Goal: Information Seeking & Learning: Check status

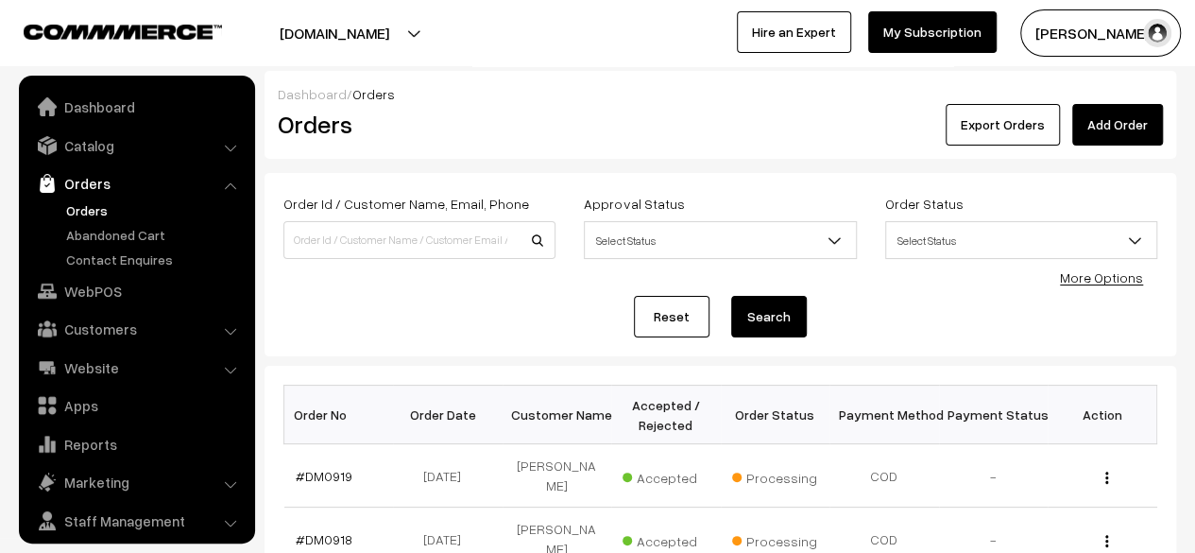
scroll to position [50, 0]
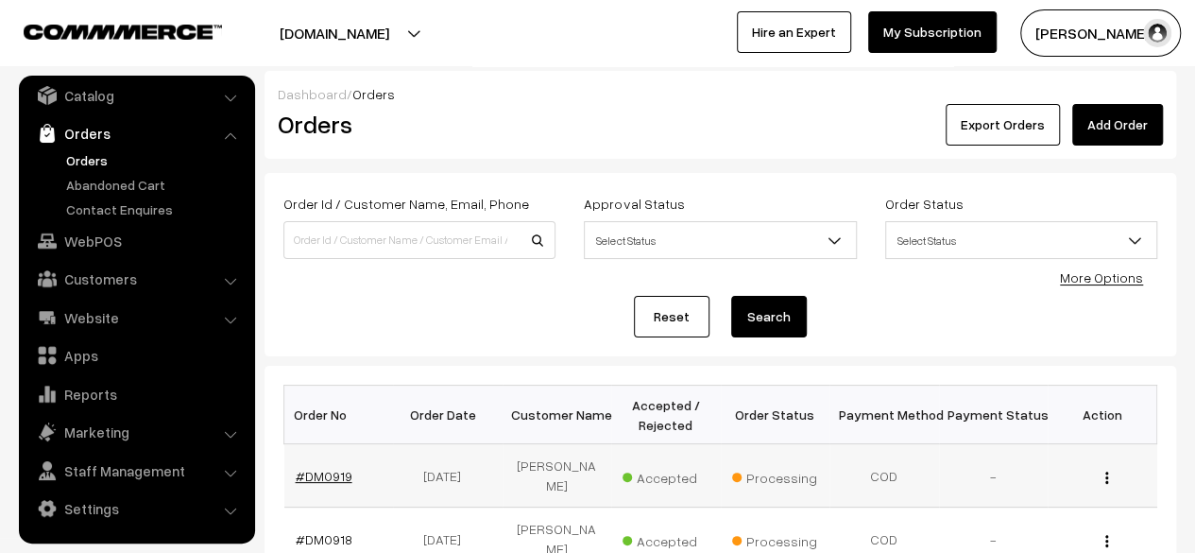
click at [332, 469] on link "#DM0919" at bounding box center [324, 476] width 57 height 16
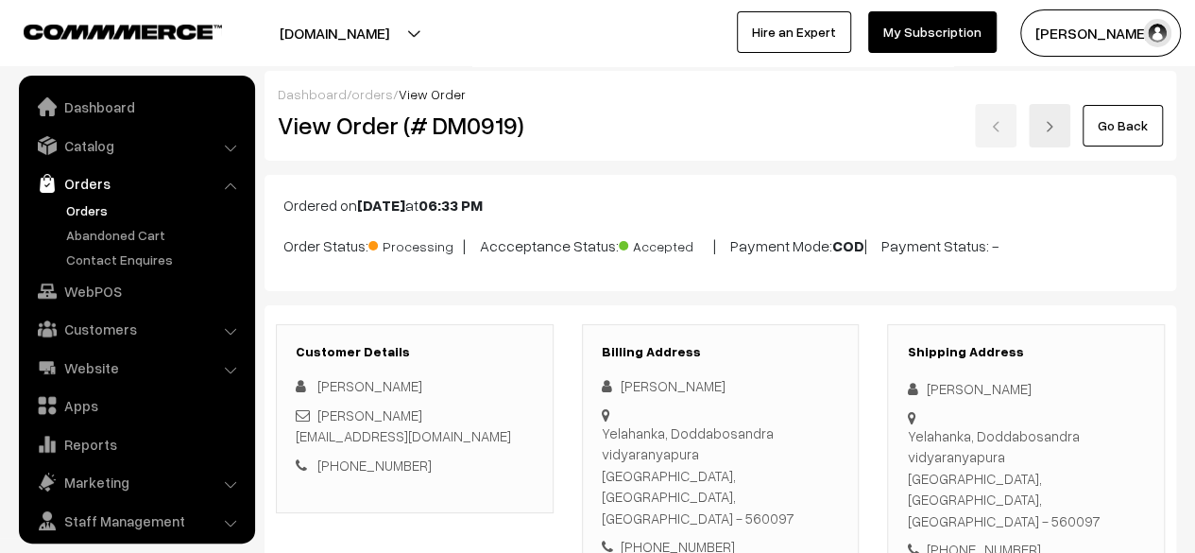
scroll to position [50, 0]
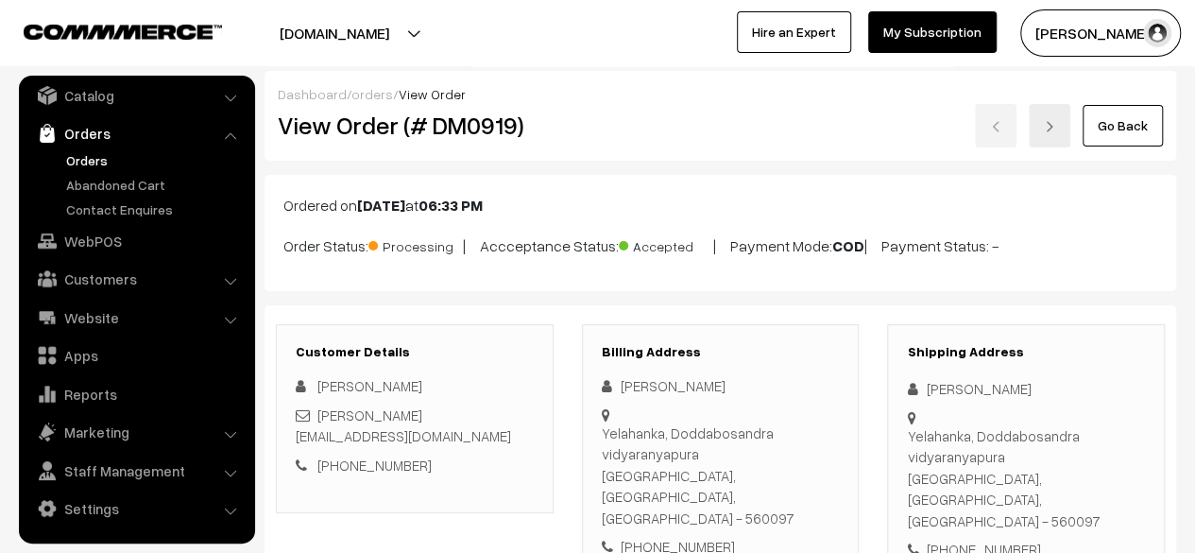
click at [1105, 121] on link "Go Back" at bounding box center [1123, 126] width 80 height 42
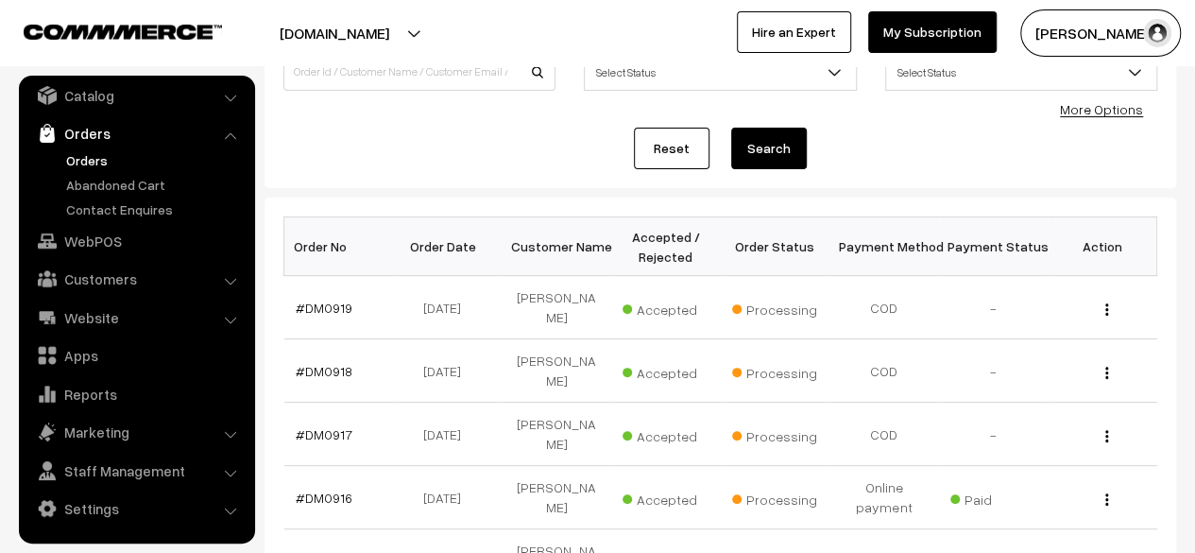
scroll to position [211, 0]
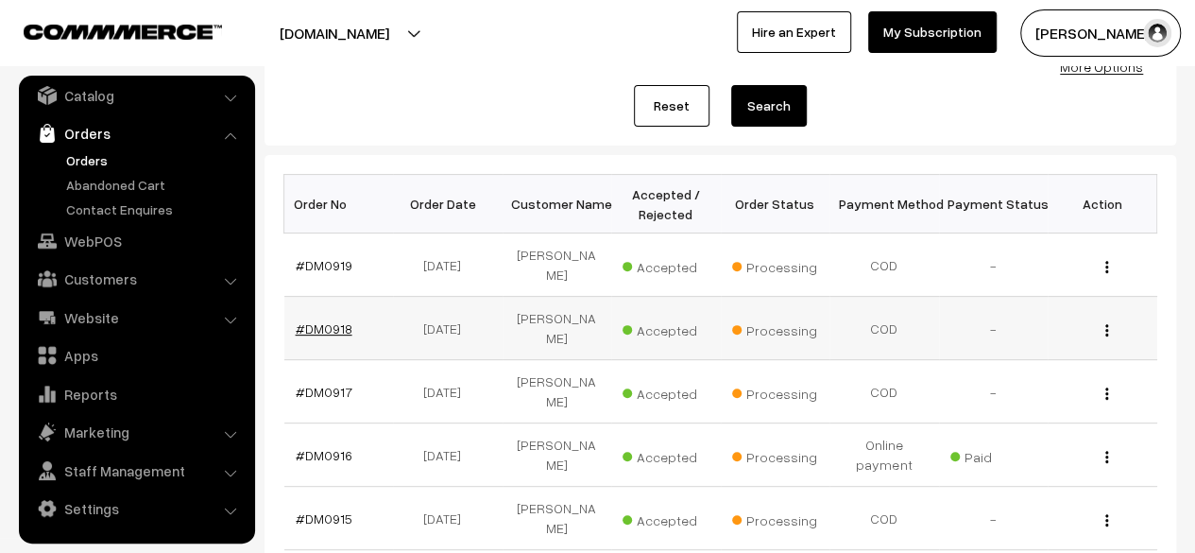
click at [325, 320] on link "#DM0918" at bounding box center [324, 328] width 57 height 16
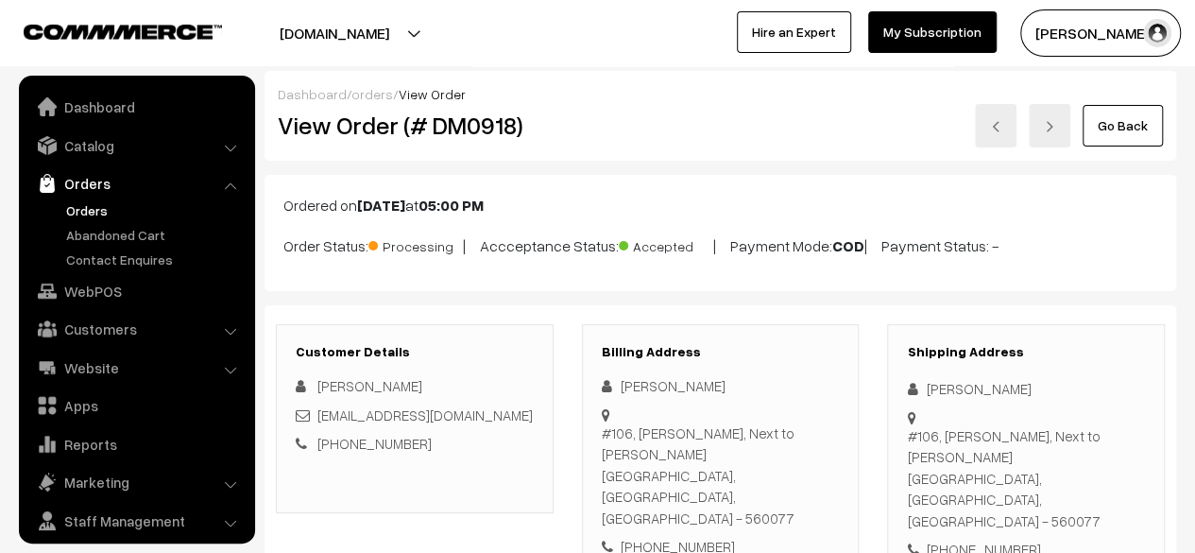
scroll to position [50, 0]
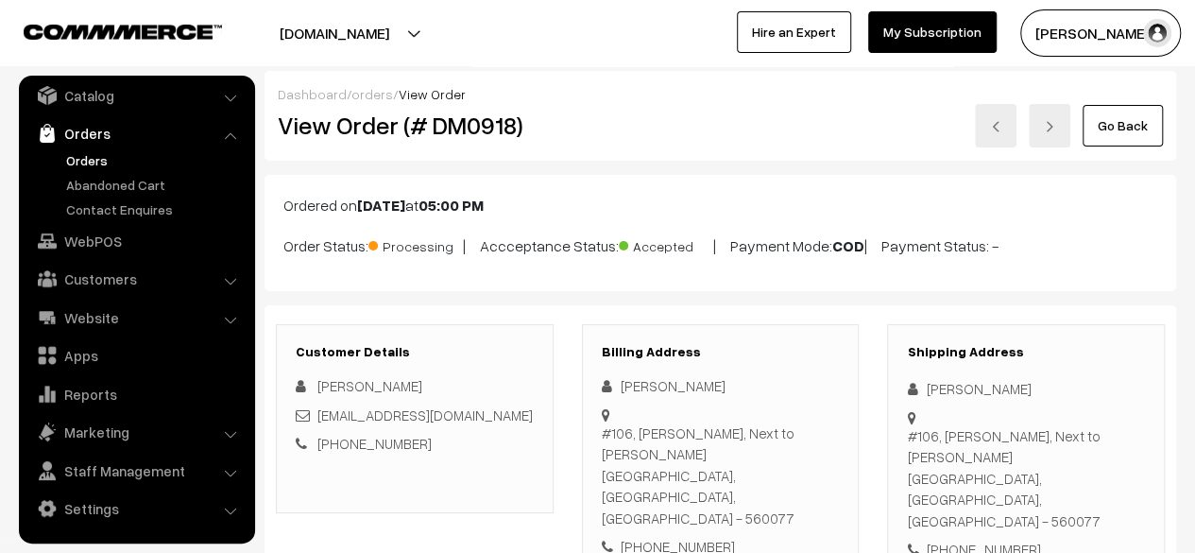
click at [1131, 136] on link "Go Back" at bounding box center [1123, 126] width 80 height 42
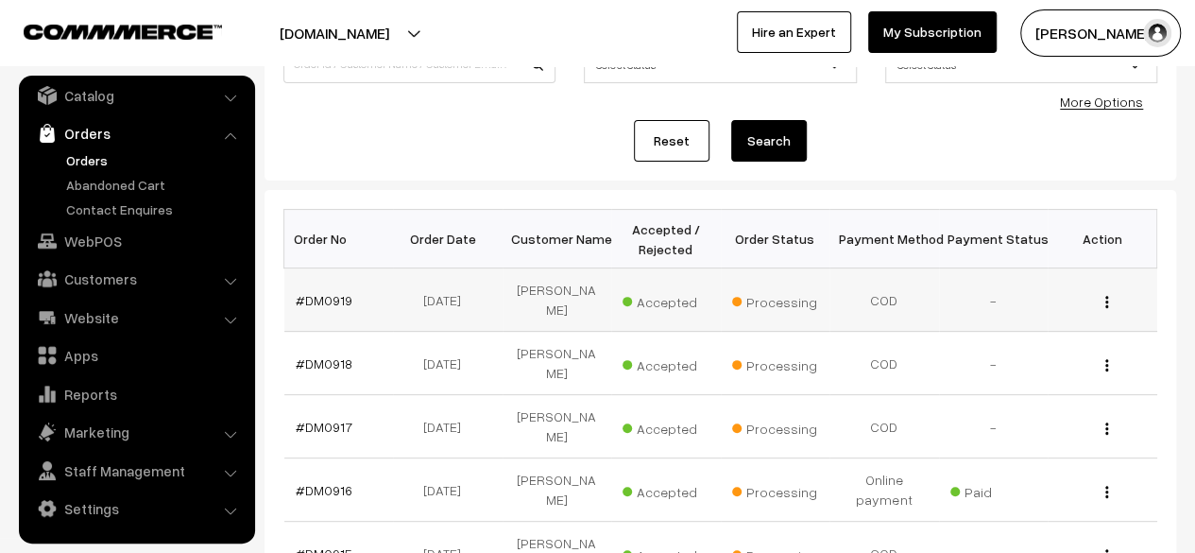
scroll to position [181, 0]
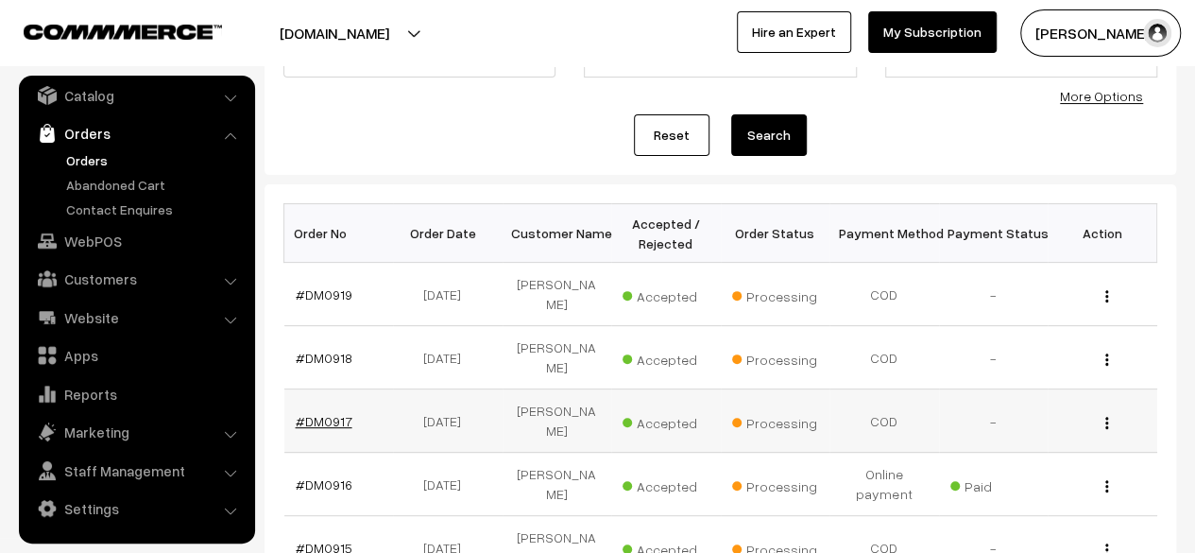
click at [336, 413] on link "#DM0917" at bounding box center [324, 421] width 57 height 16
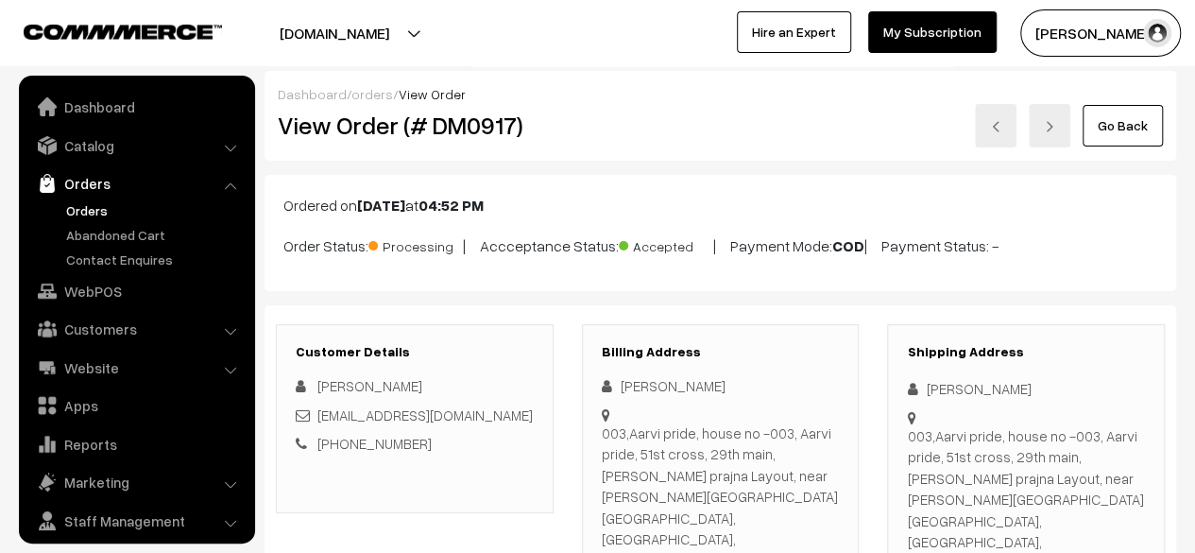
scroll to position [50, 0]
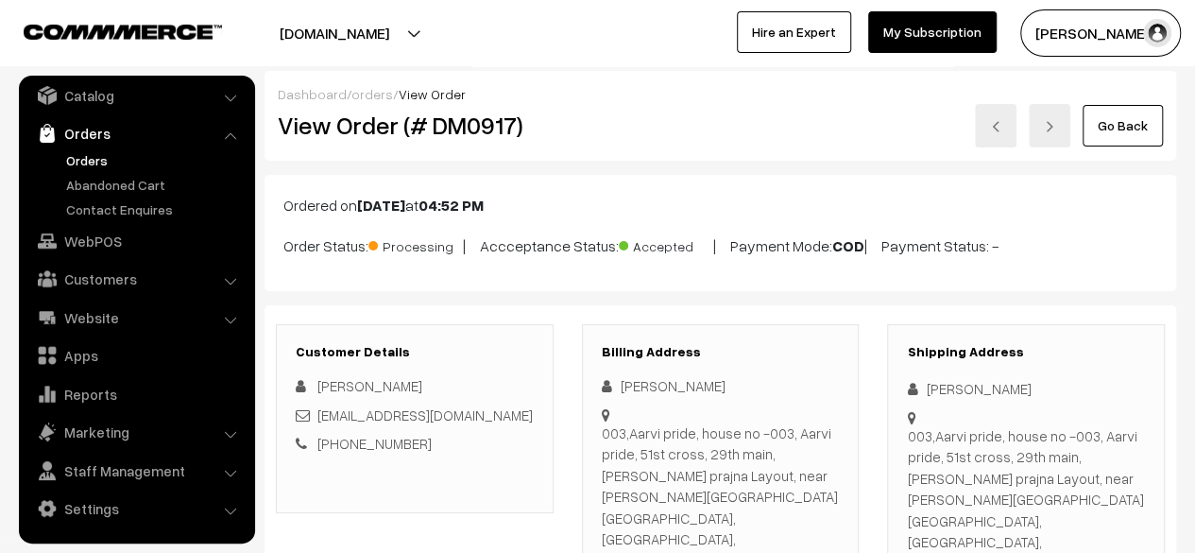
click at [1126, 128] on link "Go Back" at bounding box center [1123, 126] width 80 height 42
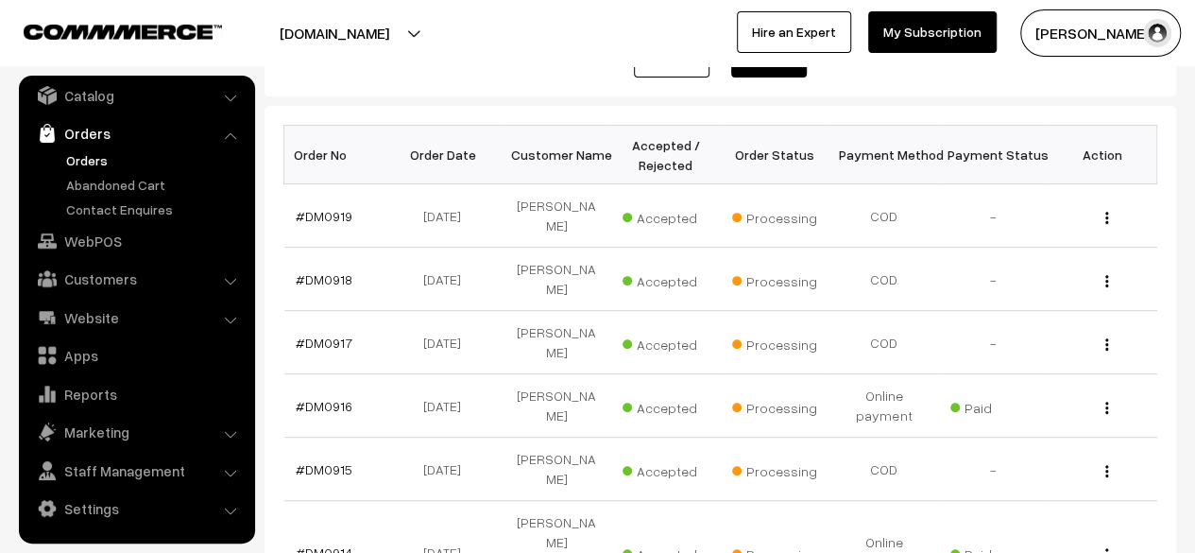
scroll to position [261, 0]
click at [325, 397] on link "#DM0916" at bounding box center [324, 405] width 57 height 16
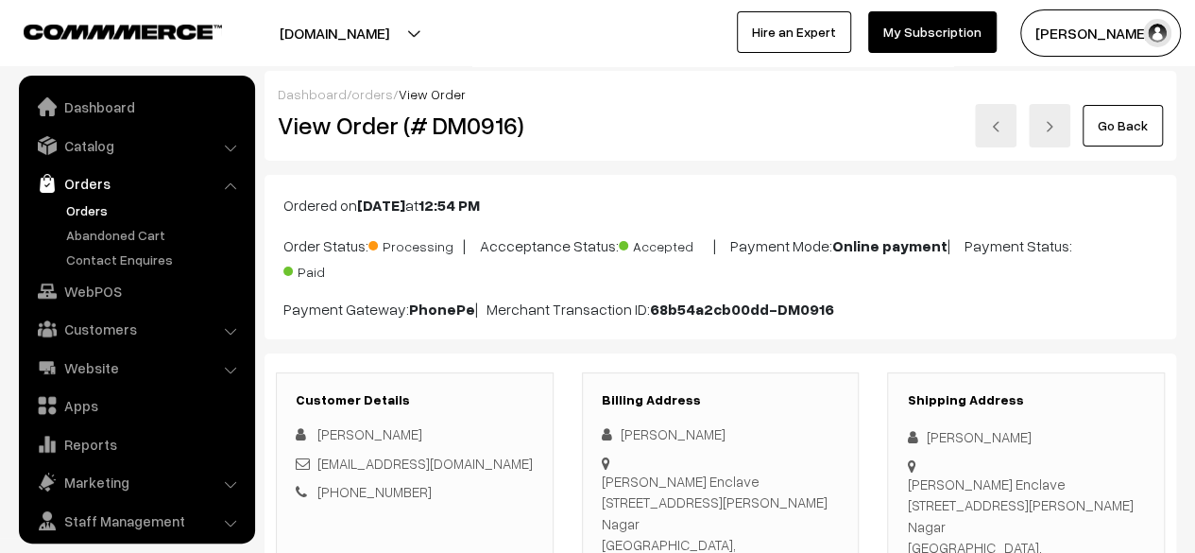
scroll to position [50, 0]
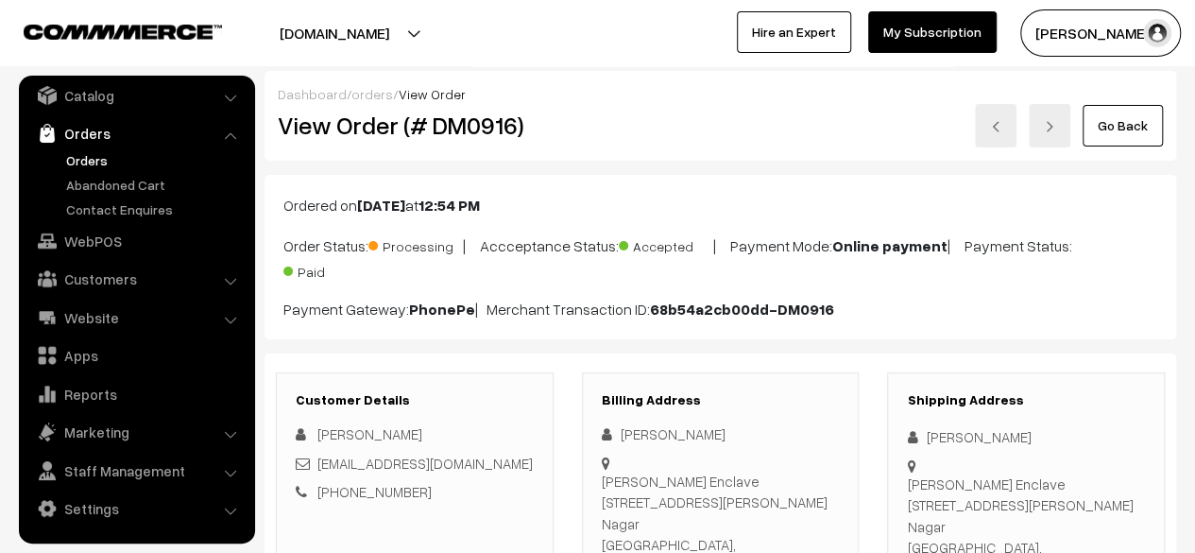
click at [1113, 133] on link "Go Back" at bounding box center [1123, 126] width 80 height 42
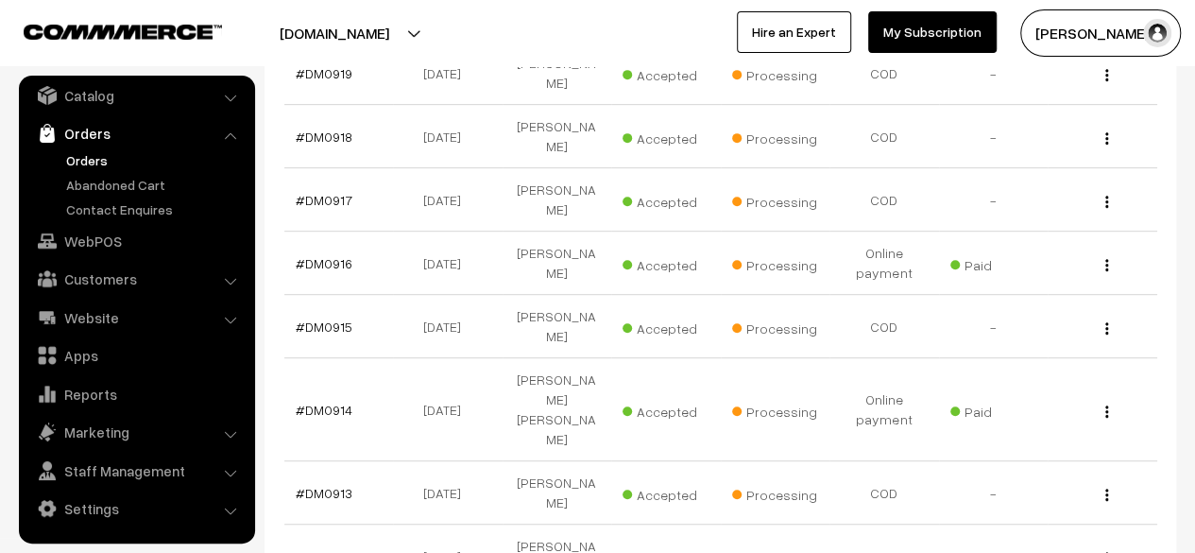
scroll to position [403, 0]
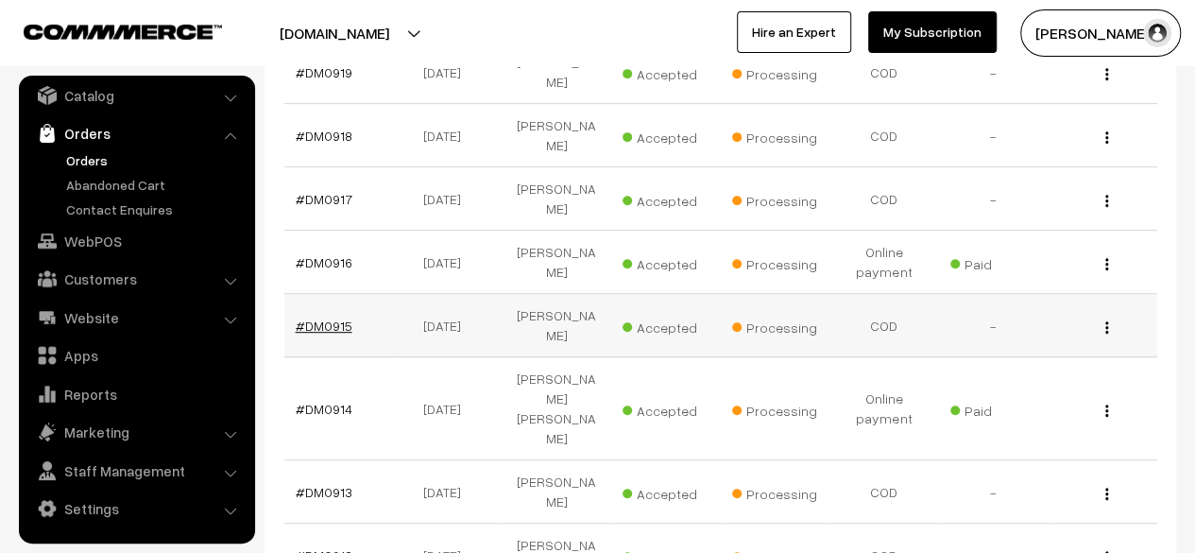
click at [319, 317] on link "#DM0915" at bounding box center [324, 325] width 57 height 16
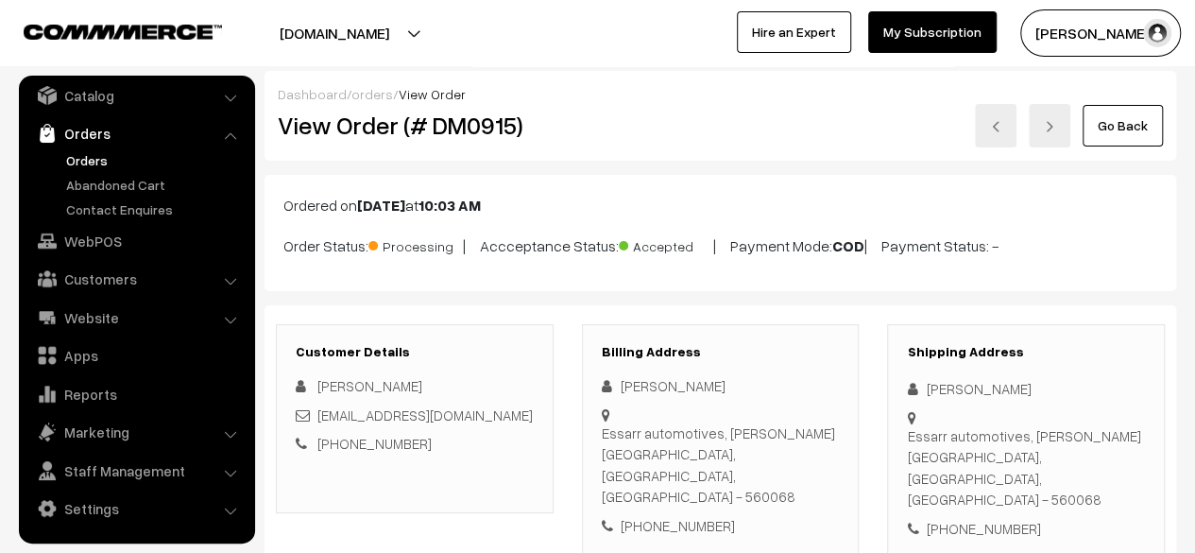
click at [1122, 127] on link "Go Back" at bounding box center [1123, 126] width 80 height 42
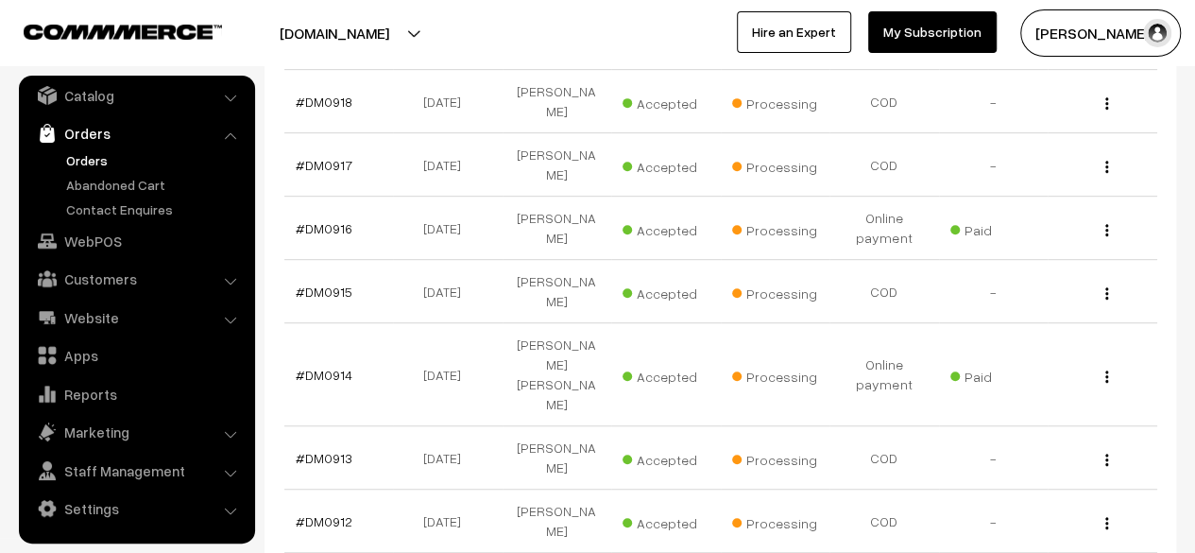
scroll to position [442, 0]
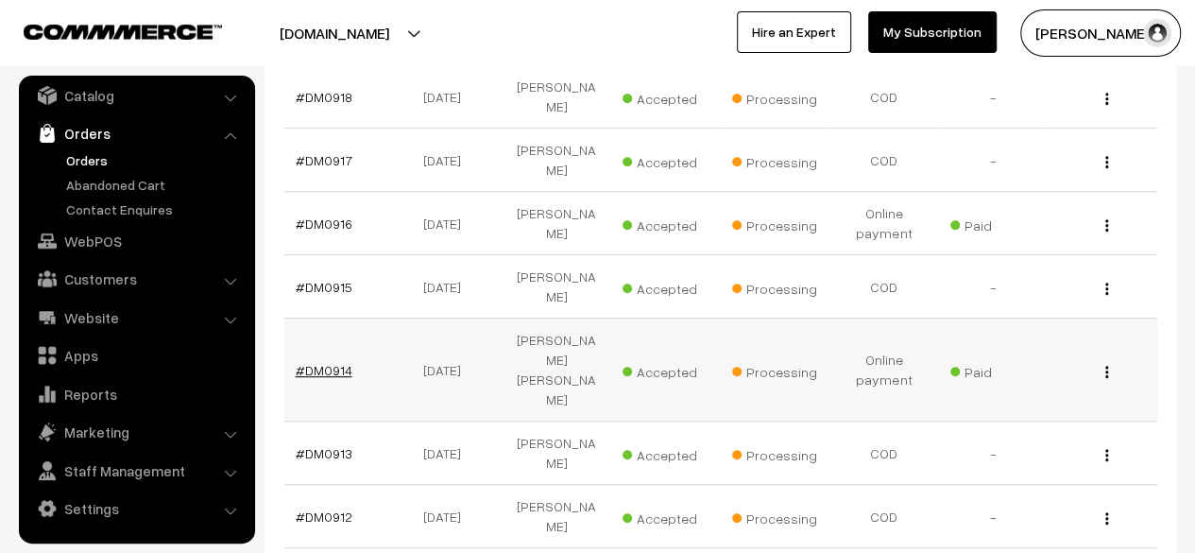
click at [326, 362] on link "#DM0914" at bounding box center [324, 370] width 57 height 16
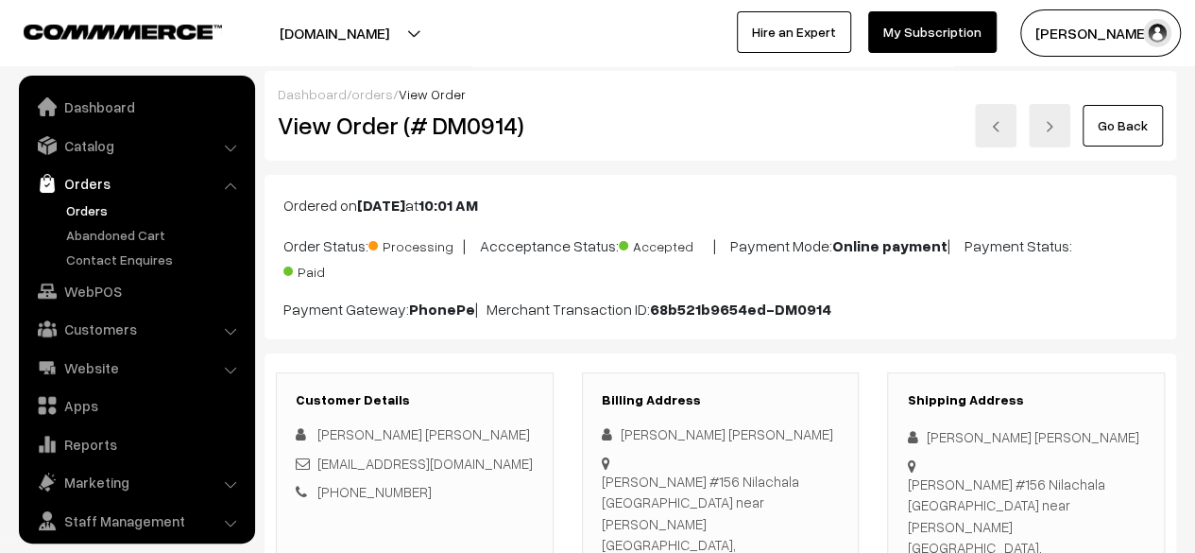
scroll to position [50, 0]
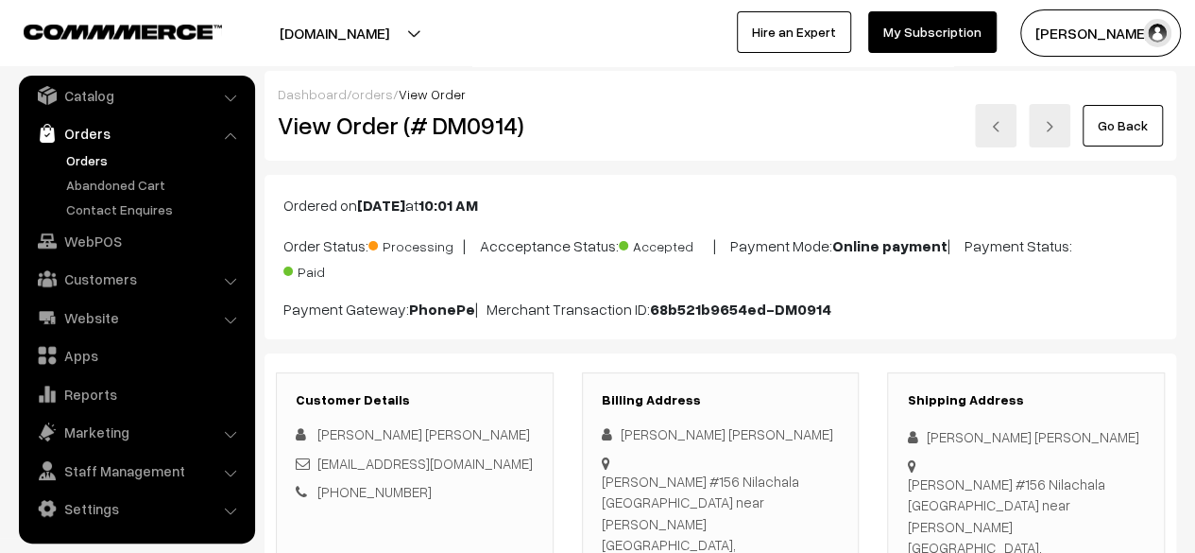
click at [1123, 126] on link "Go Back" at bounding box center [1123, 126] width 80 height 42
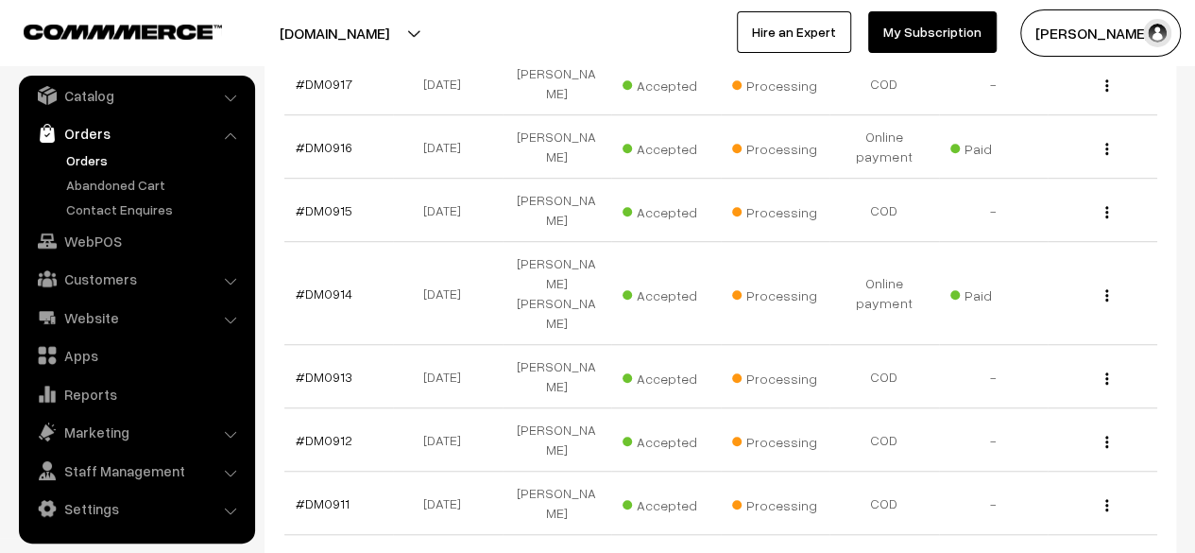
scroll to position [552, 0]
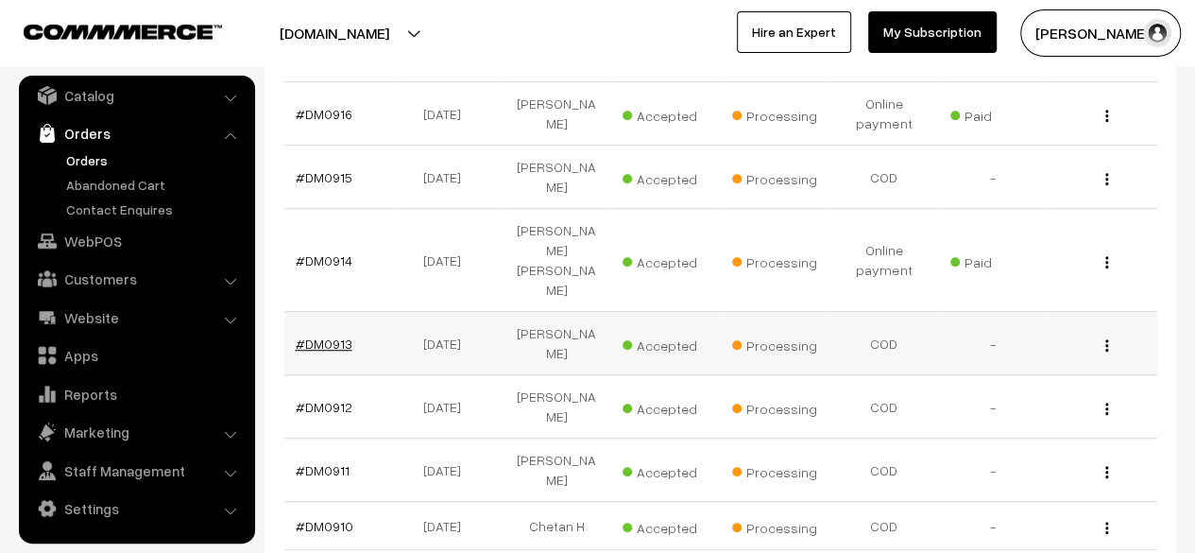
click at [326, 335] on link "#DM0913" at bounding box center [324, 343] width 57 height 16
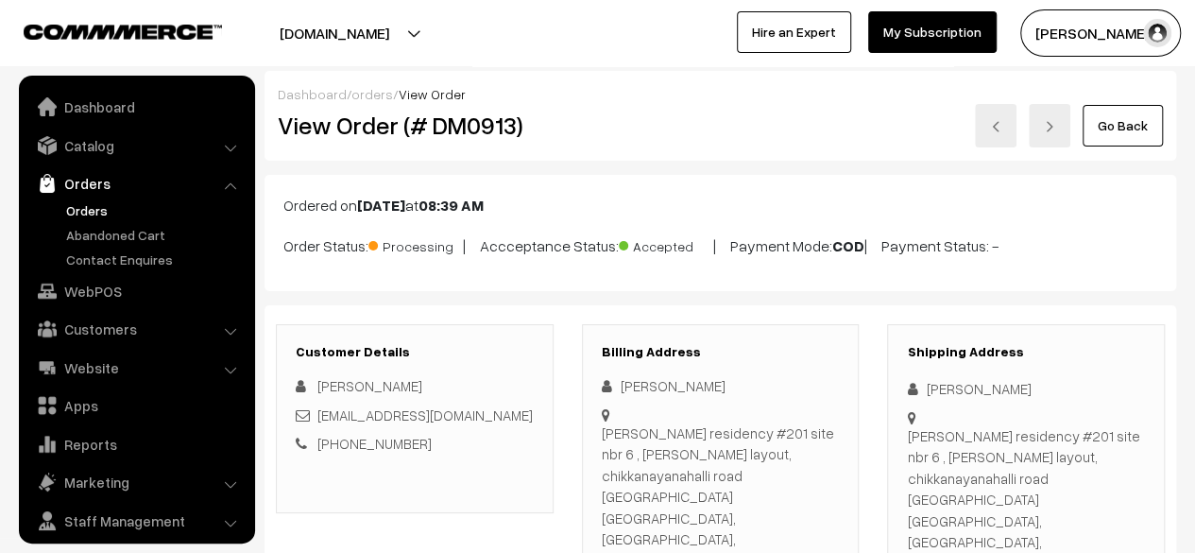
scroll to position [50, 0]
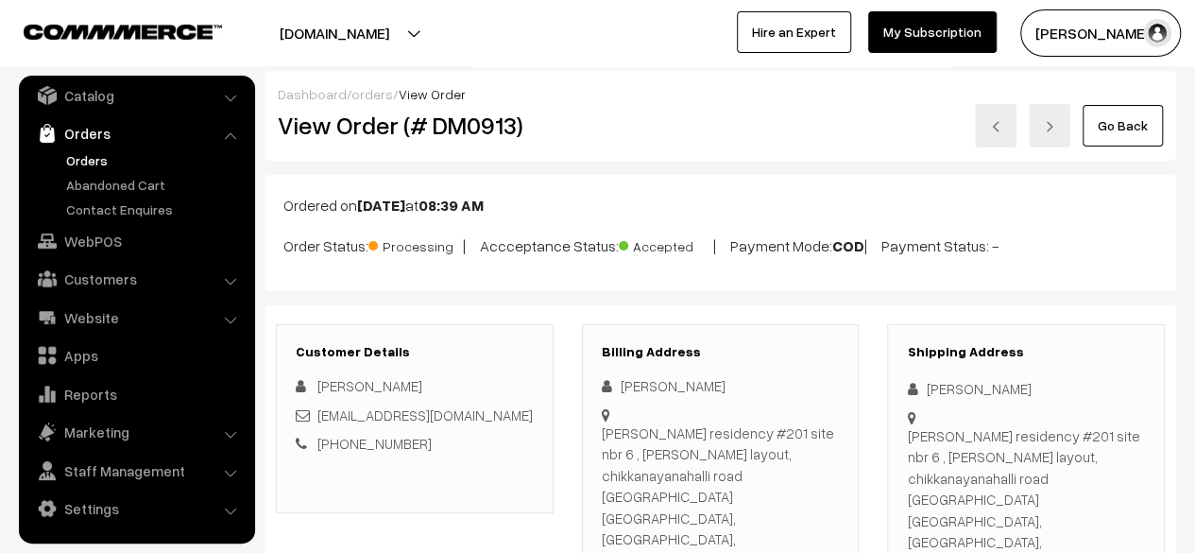
click at [1118, 128] on link "Go Back" at bounding box center [1123, 126] width 80 height 42
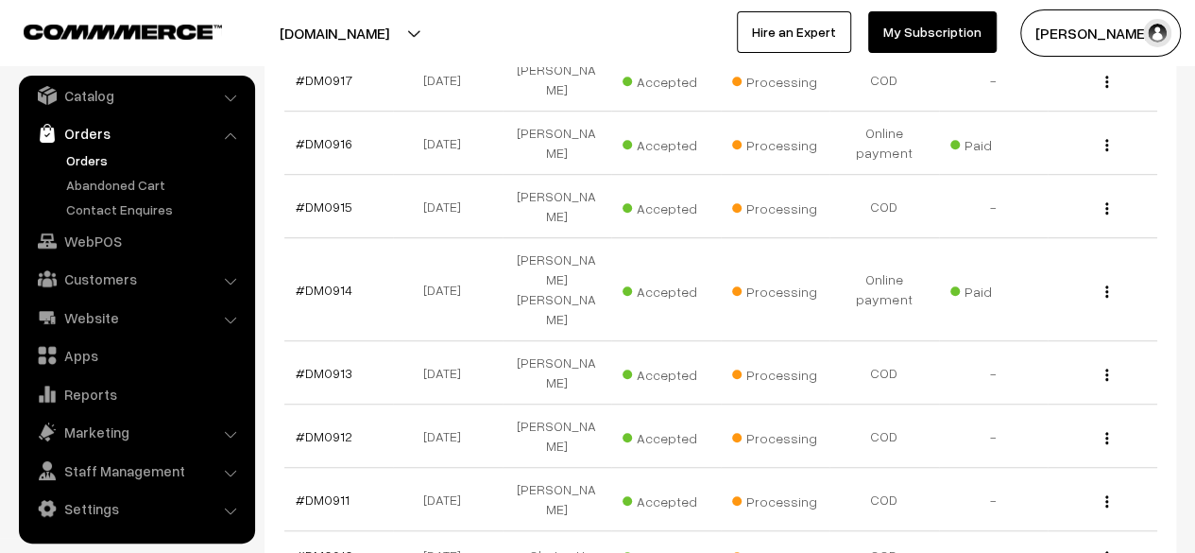
scroll to position [526, 0]
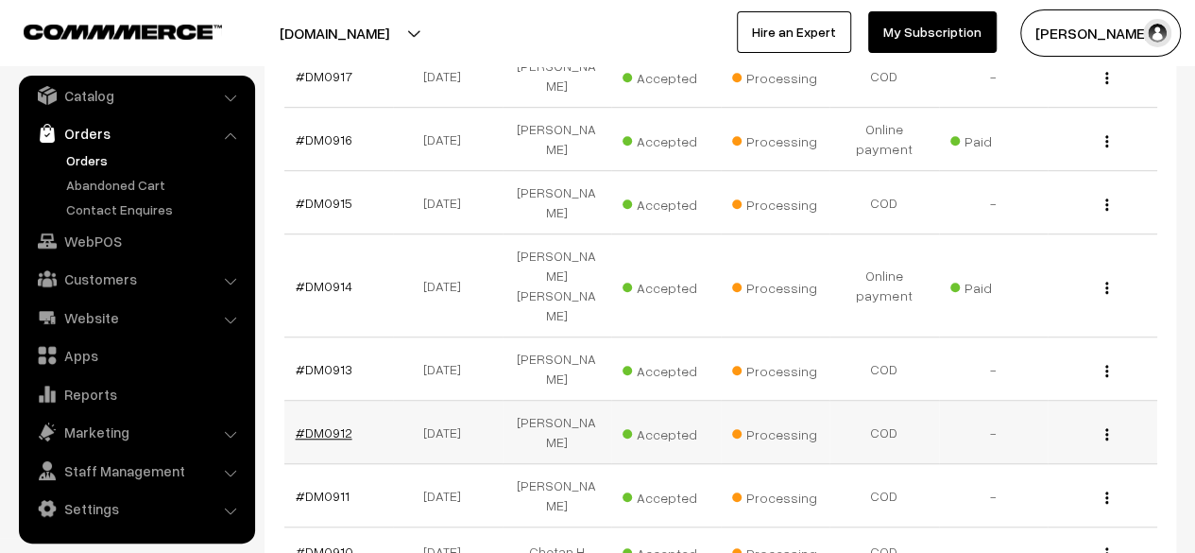
click at [323, 424] on link "#DM0912" at bounding box center [324, 432] width 57 height 16
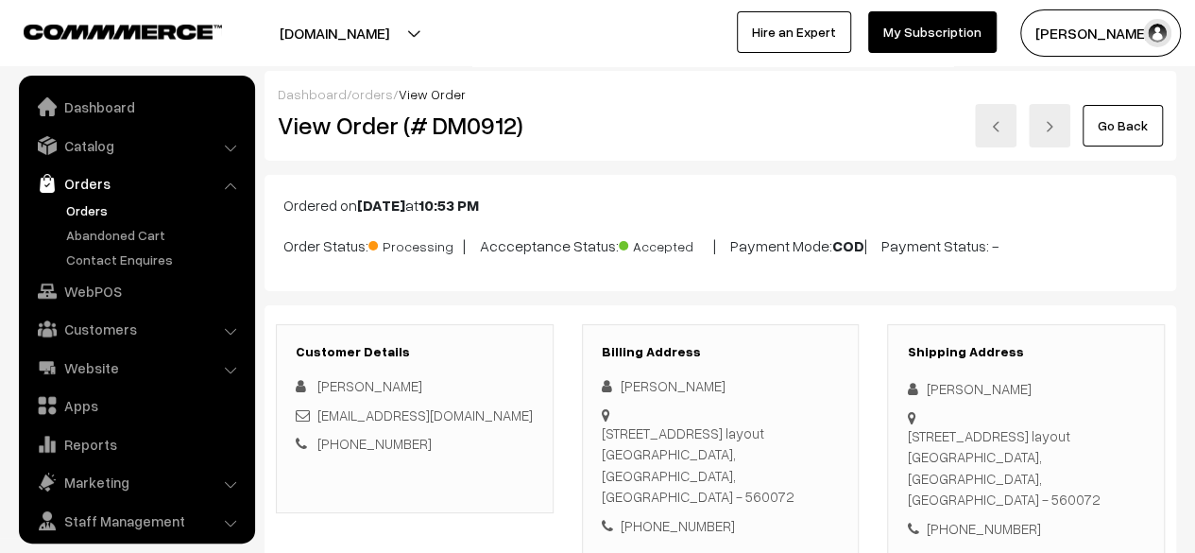
scroll to position [50, 0]
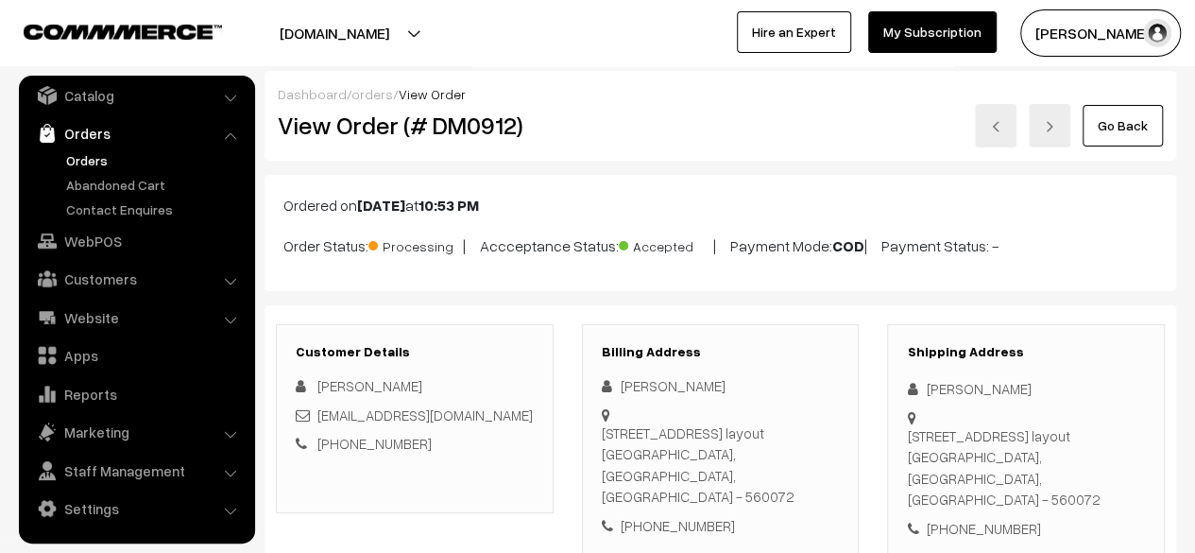
click at [1119, 134] on link "Go Back" at bounding box center [1123, 126] width 80 height 42
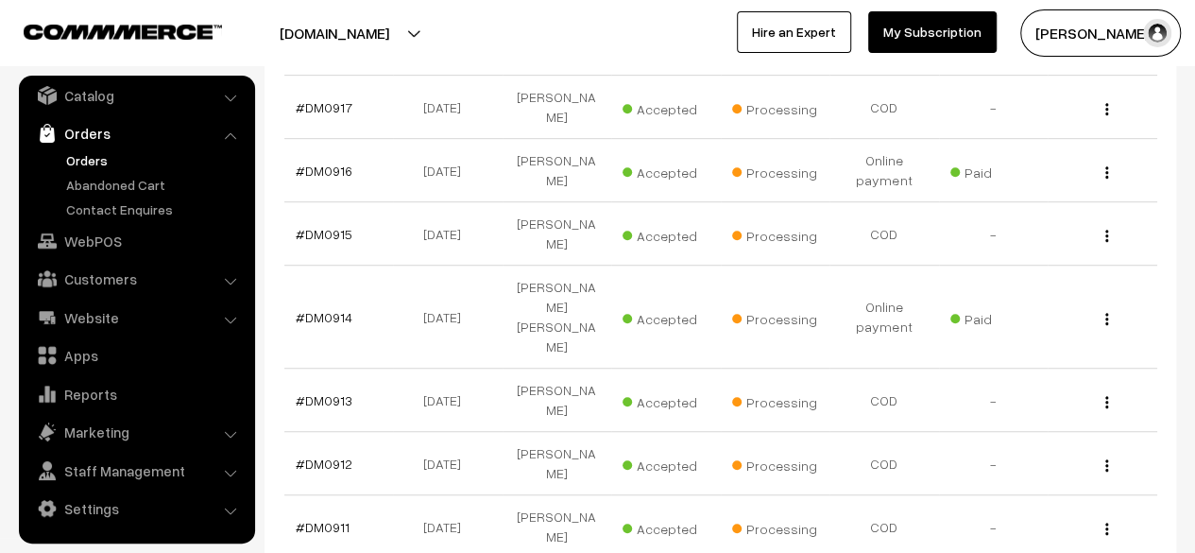
scroll to position [503, 0]
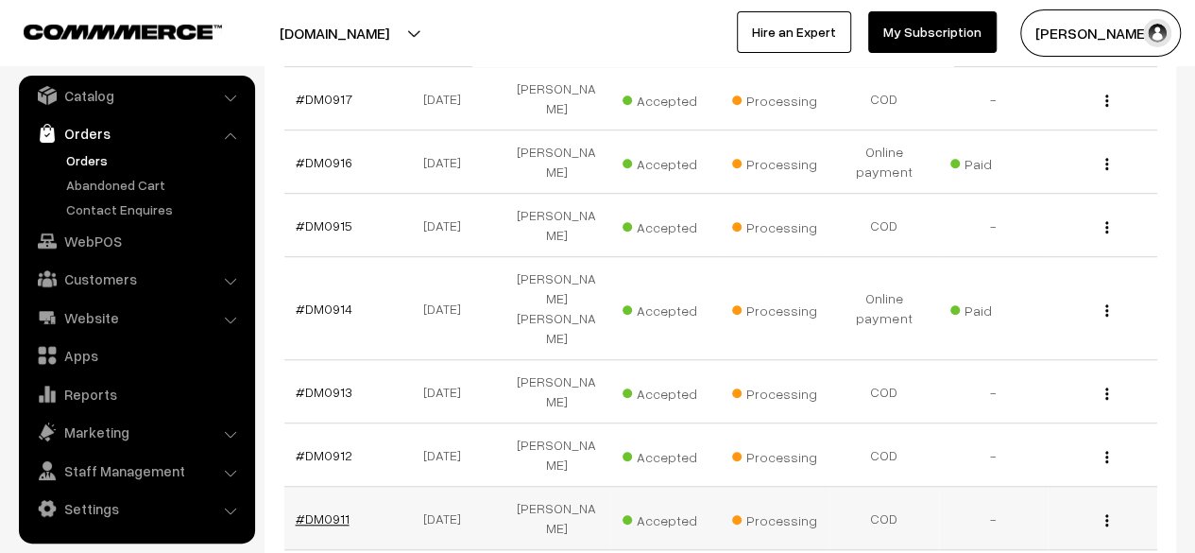
click at [319, 510] on link "#DM0911" at bounding box center [323, 518] width 54 height 16
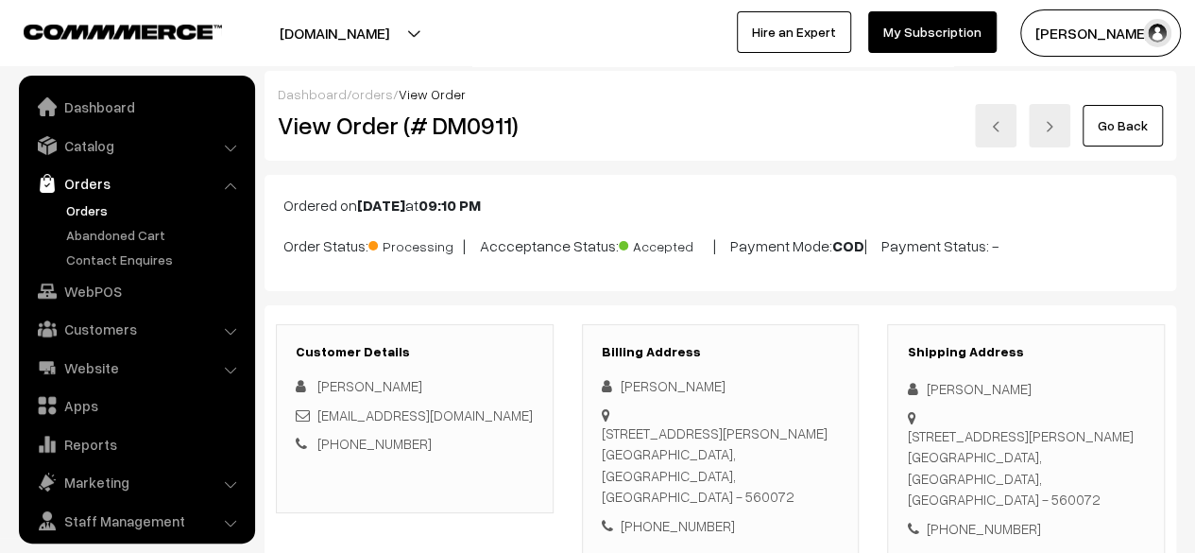
scroll to position [50, 0]
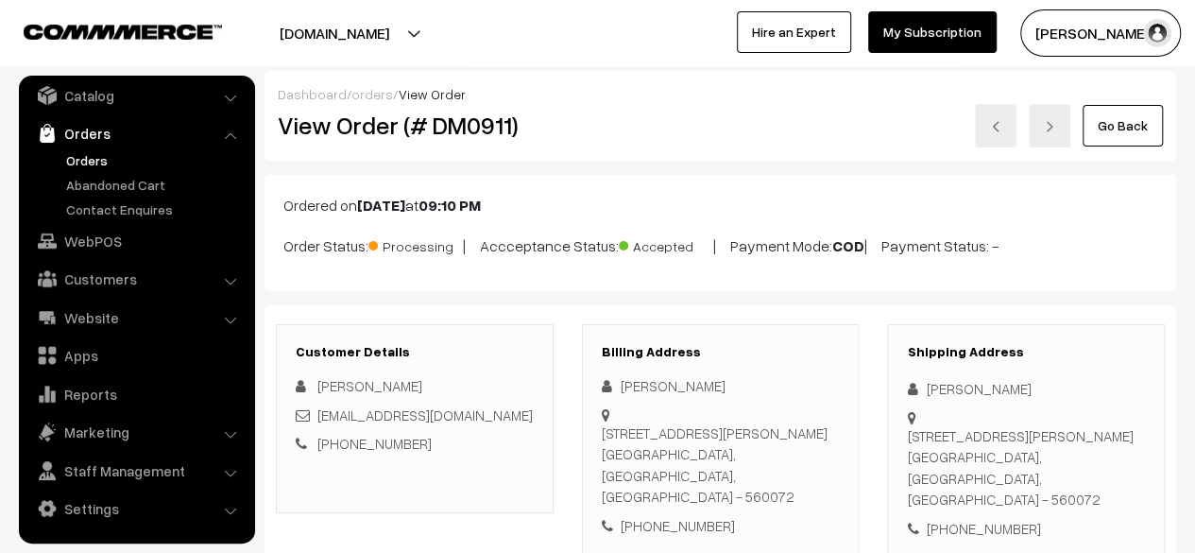
click at [1122, 130] on link "Go Back" at bounding box center [1123, 126] width 80 height 42
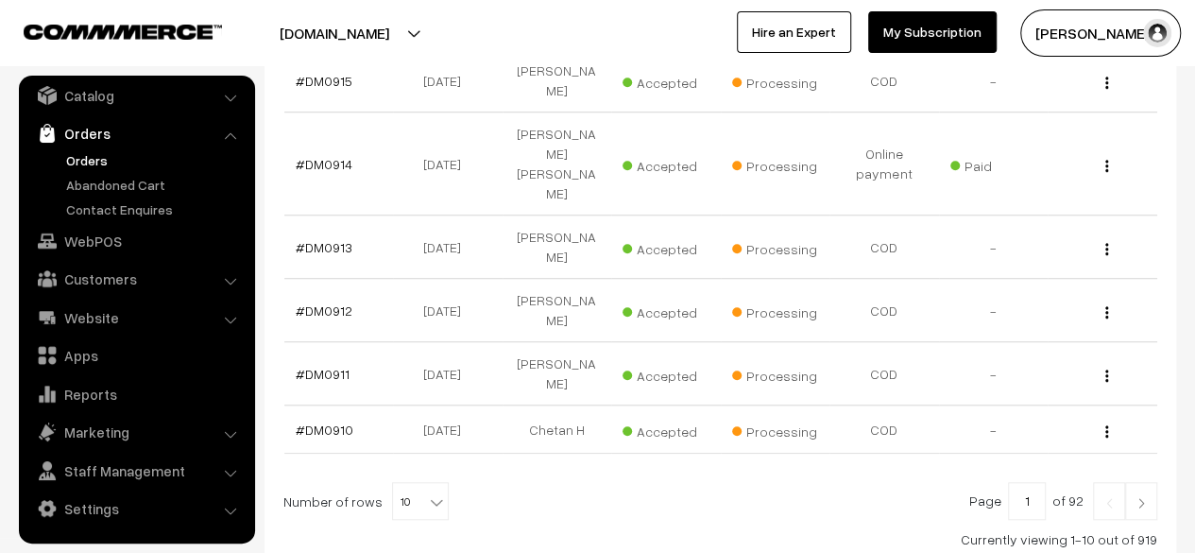
scroll to position [649, 0]
click at [327, 420] on link "#DM0910" at bounding box center [325, 428] width 58 height 16
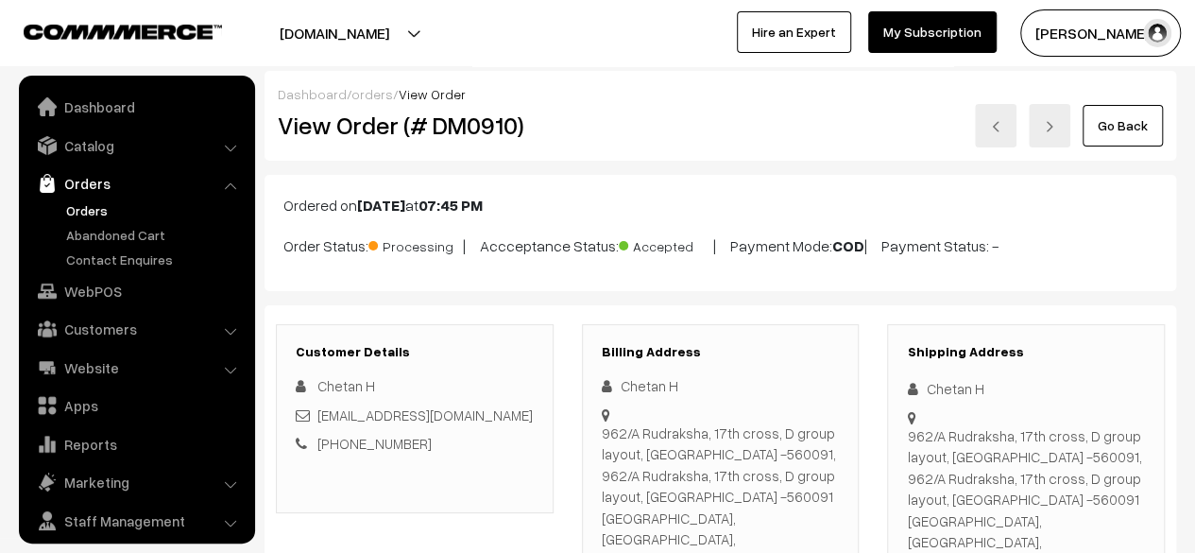
scroll to position [50, 0]
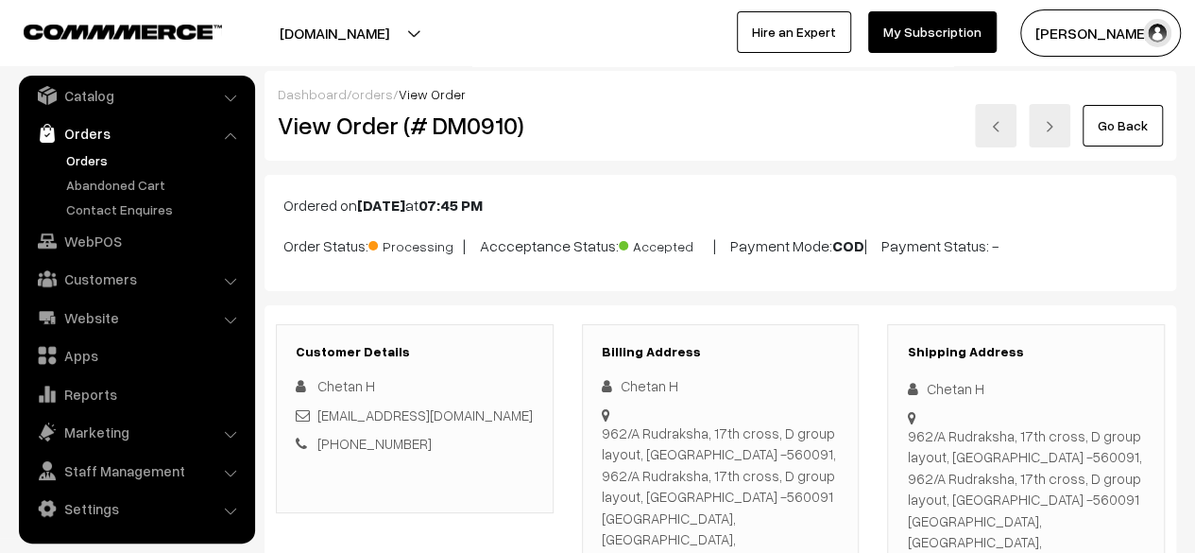
click at [1117, 128] on link "Go Back" at bounding box center [1123, 126] width 80 height 42
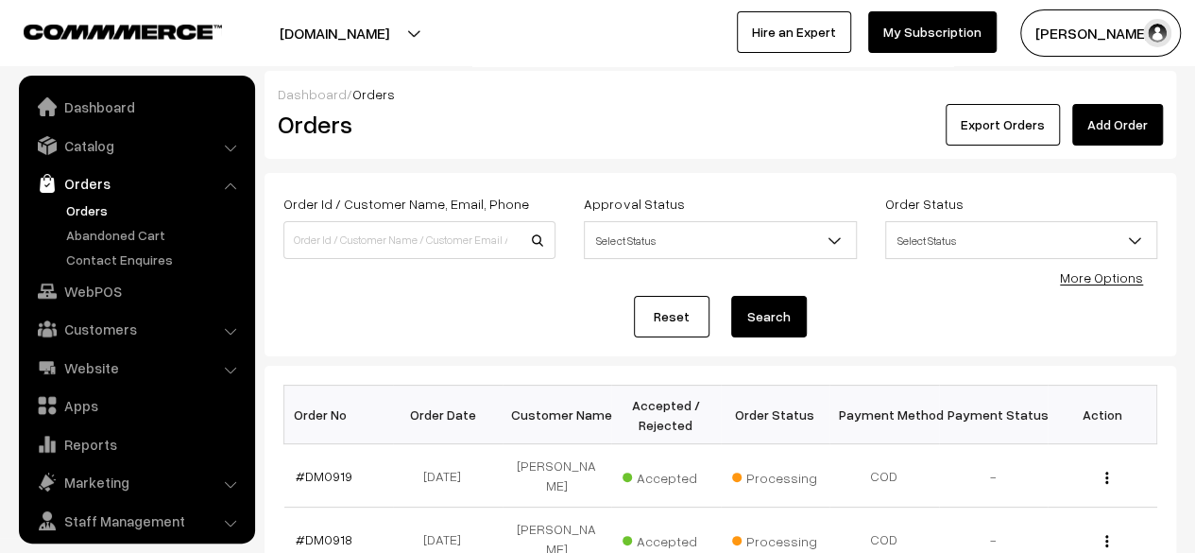
scroll to position [50, 0]
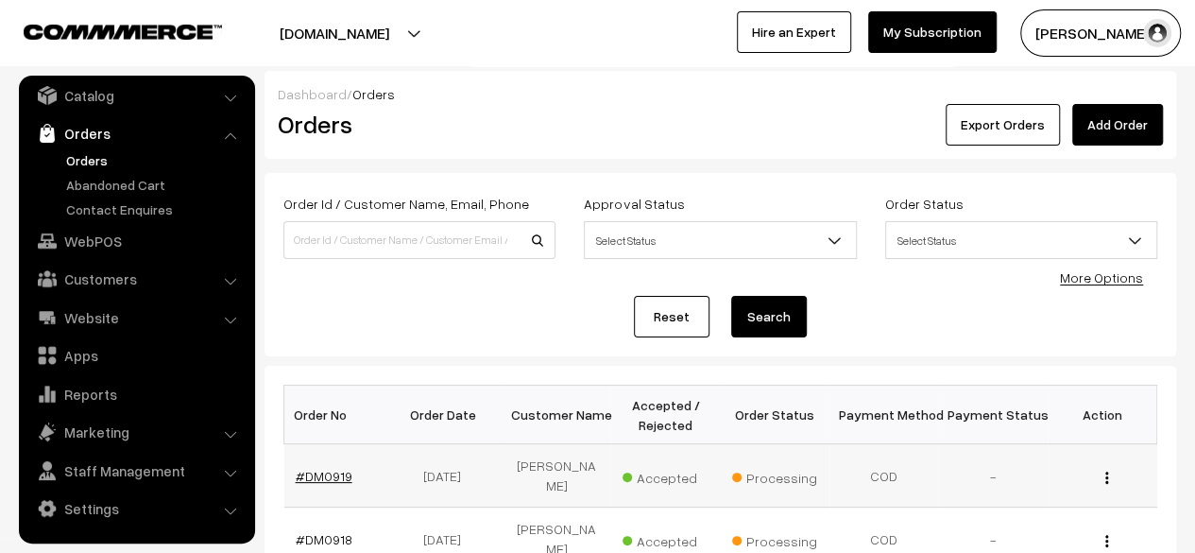
click at [327, 469] on link "#DM0919" at bounding box center [324, 476] width 57 height 16
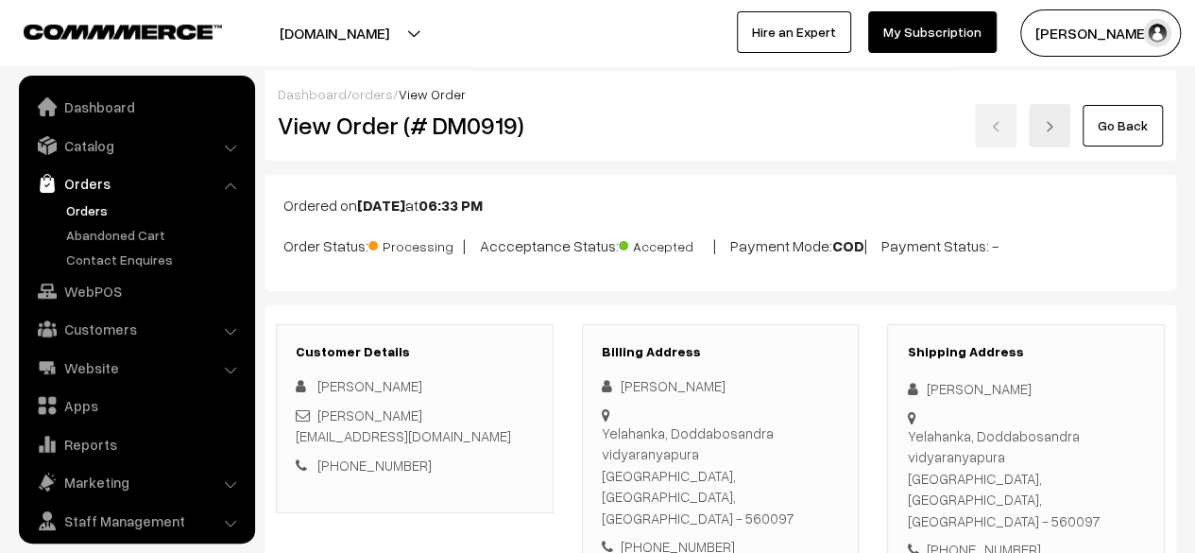
scroll to position [50, 0]
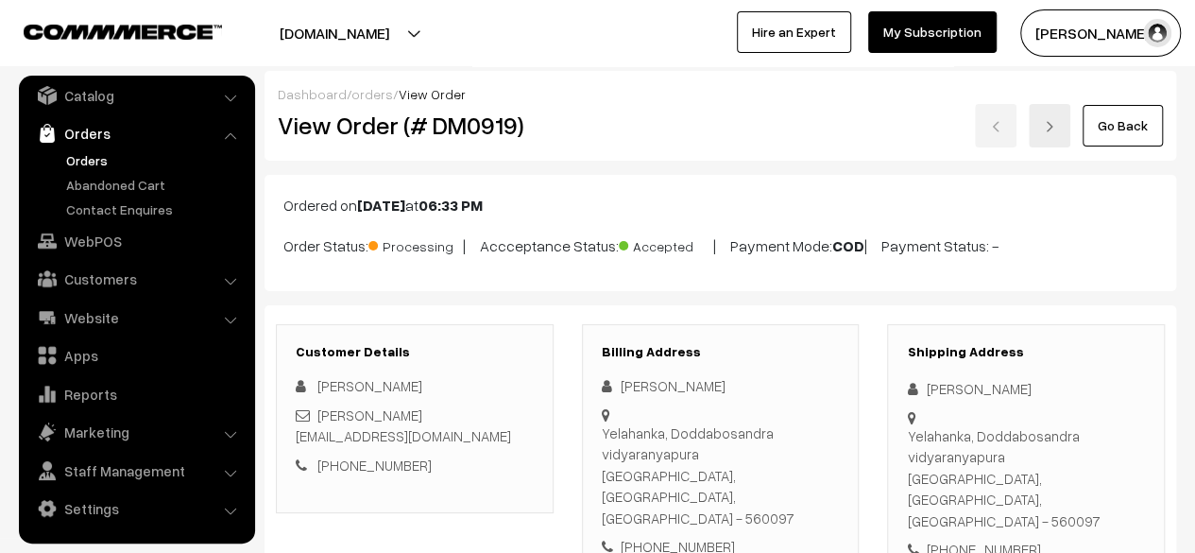
click at [1128, 127] on link "Go Back" at bounding box center [1123, 126] width 80 height 42
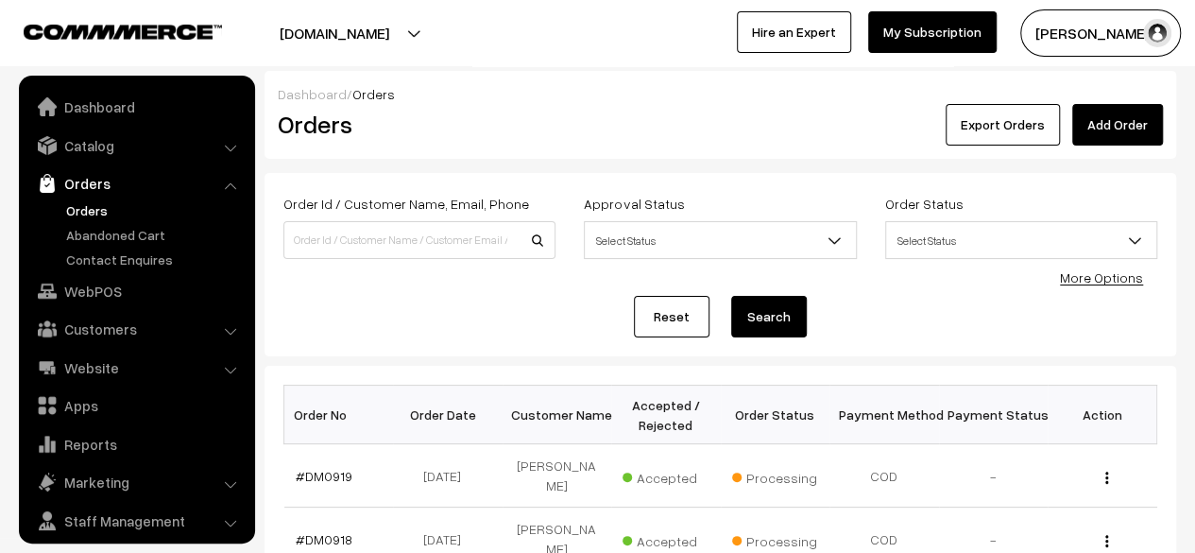
scroll to position [50, 0]
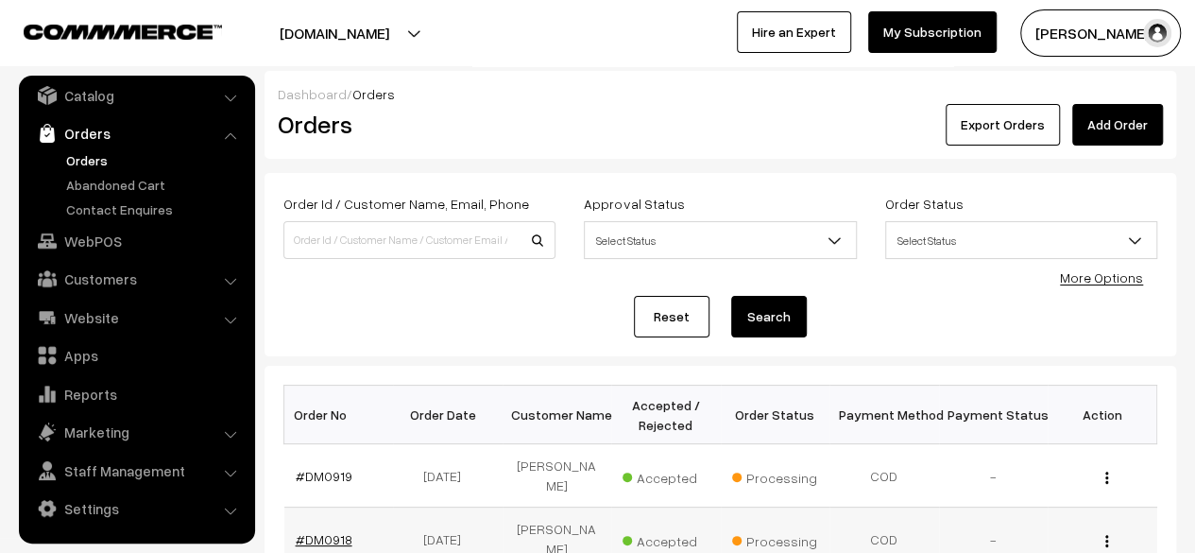
click at [326, 531] on link "#DM0918" at bounding box center [324, 539] width 57 height 16
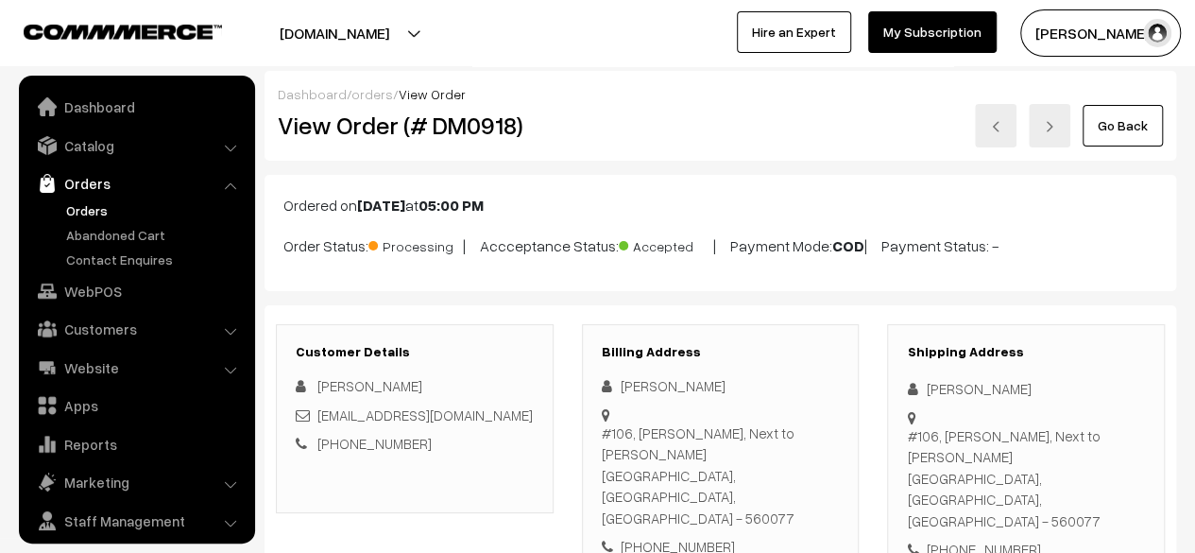
scroll to position [50, 0]
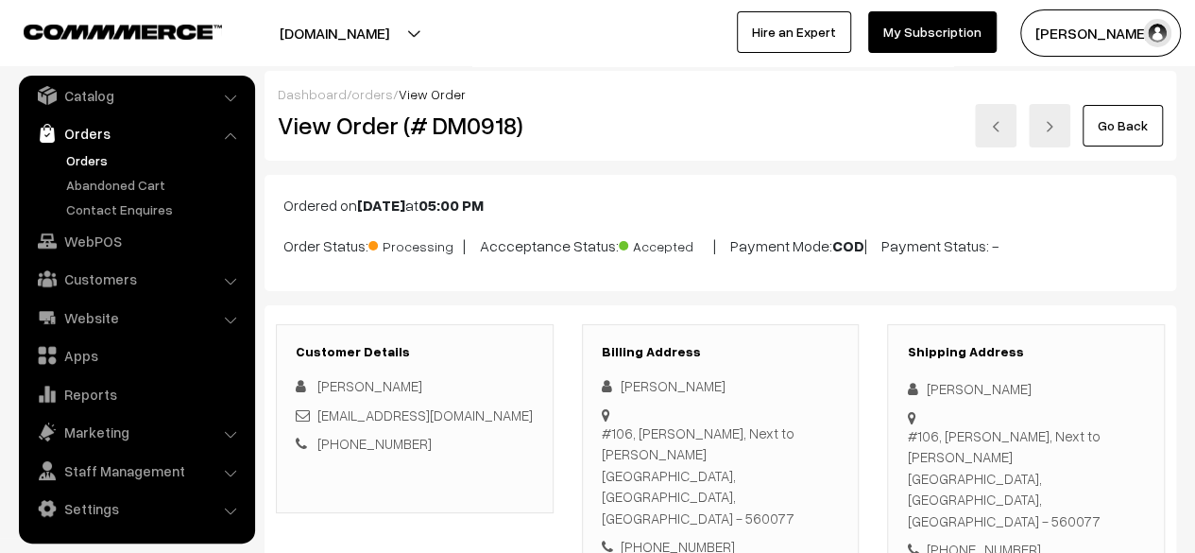
click at [1133, 124] on link "Go Back" at bounding box center [1123, 126] width 80 height 42
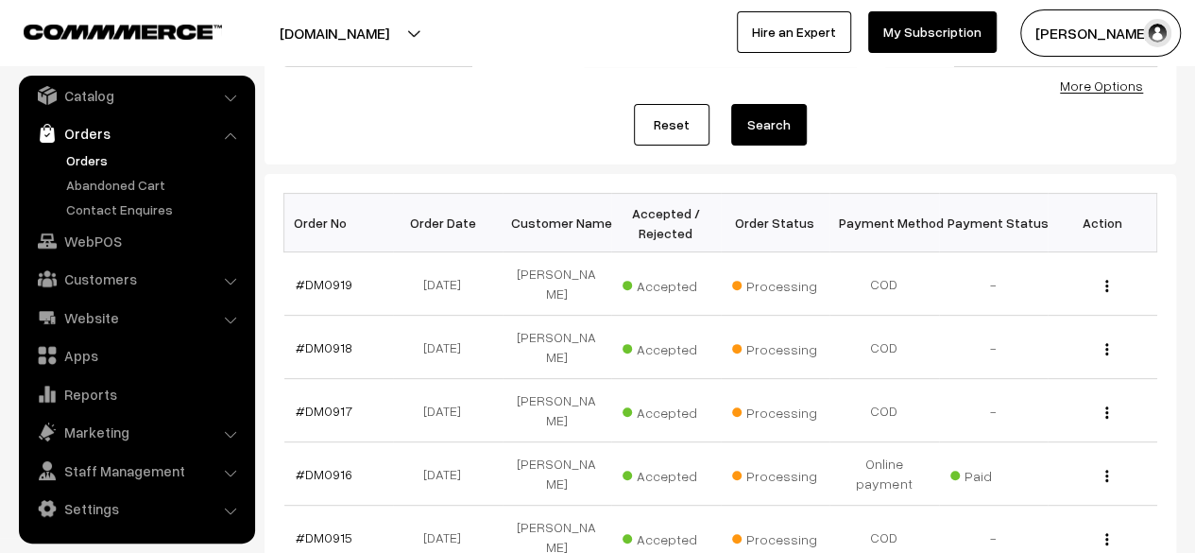
scroll to position [210, 0]
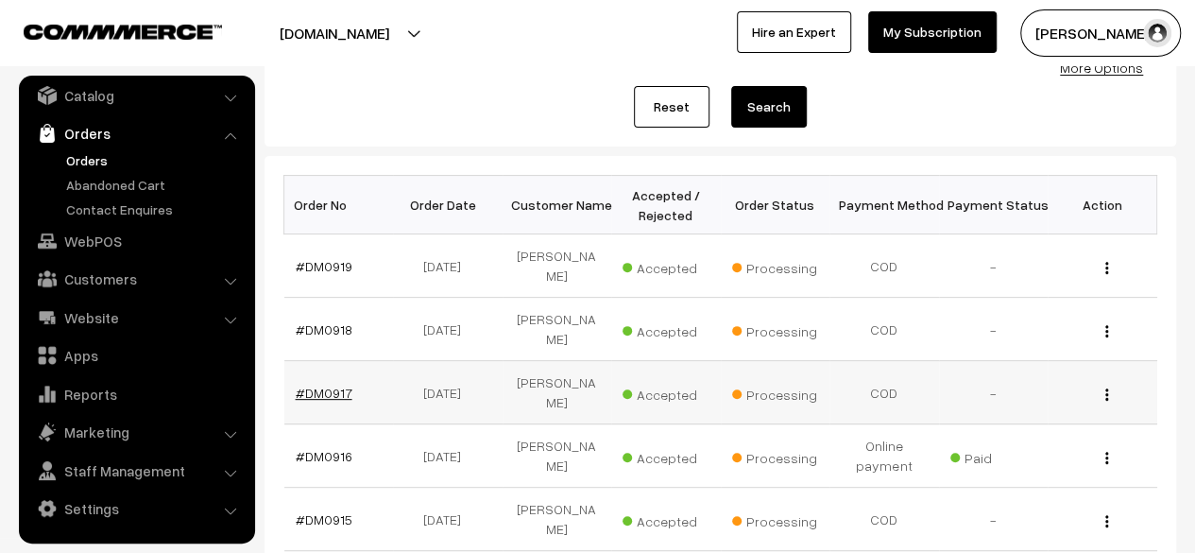
click at [333, 384] on link "#DM0917" at bounding box center [324, 392] width 57 height 16
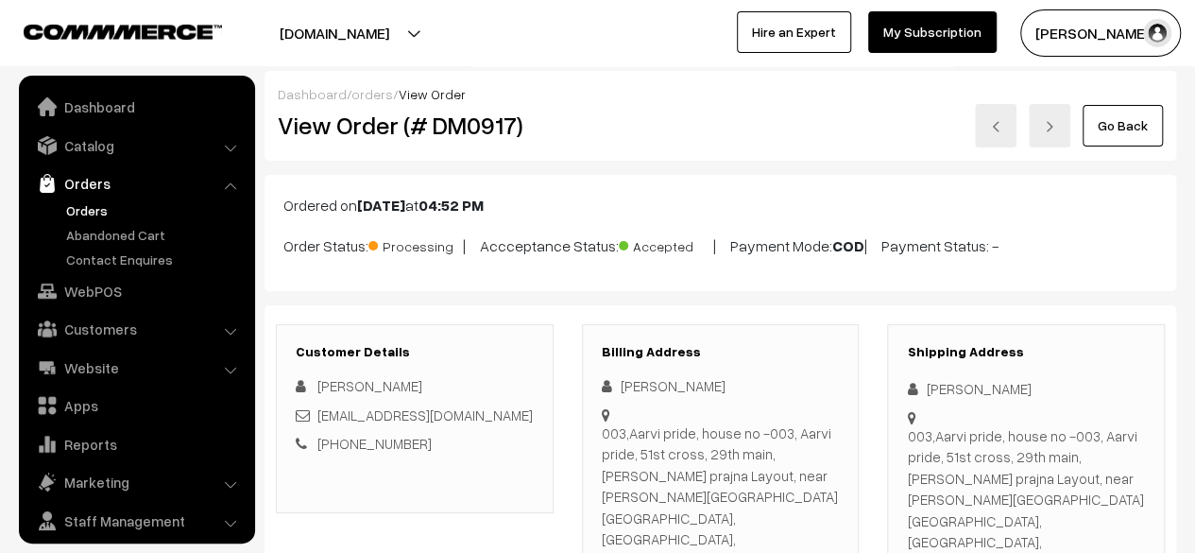
scroll to position [50, 0]
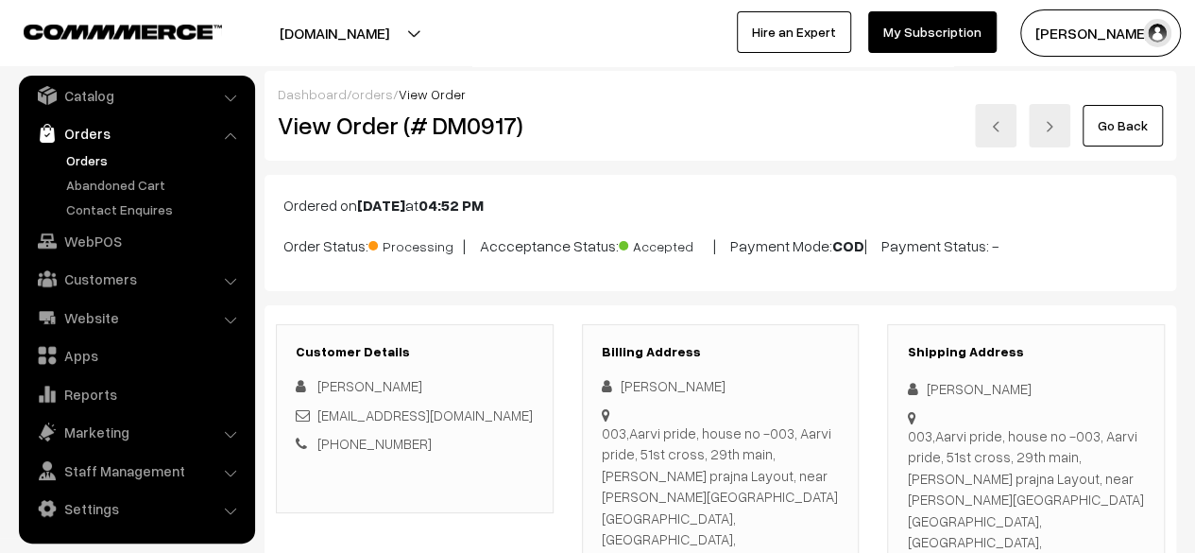
click at [1137, 114] on link "Go Back" at bounding box center [1123, 126] width 80 height 42
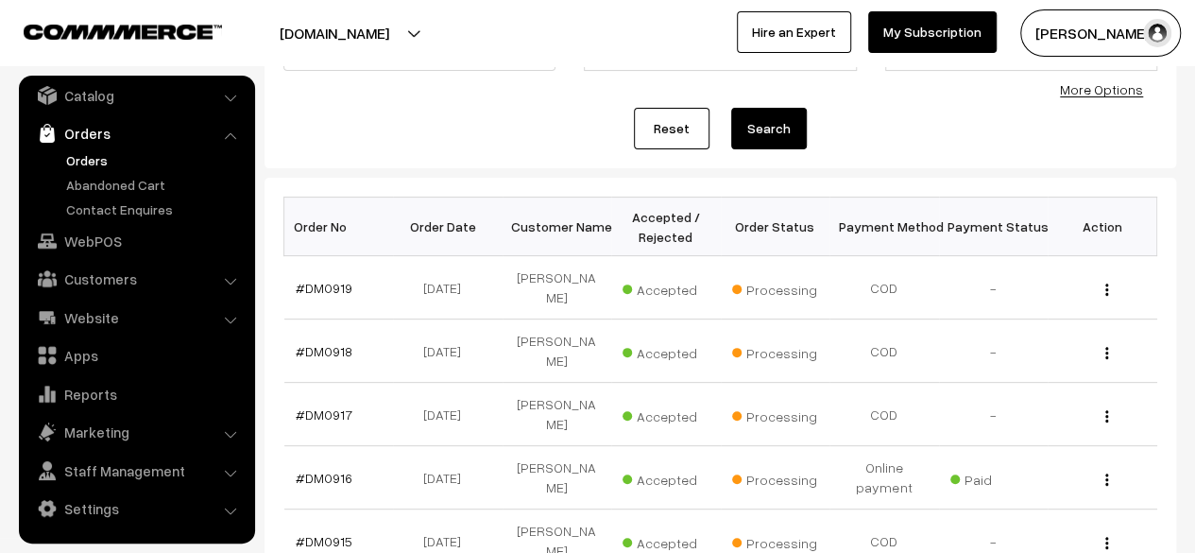
scroll to position [189, 0]
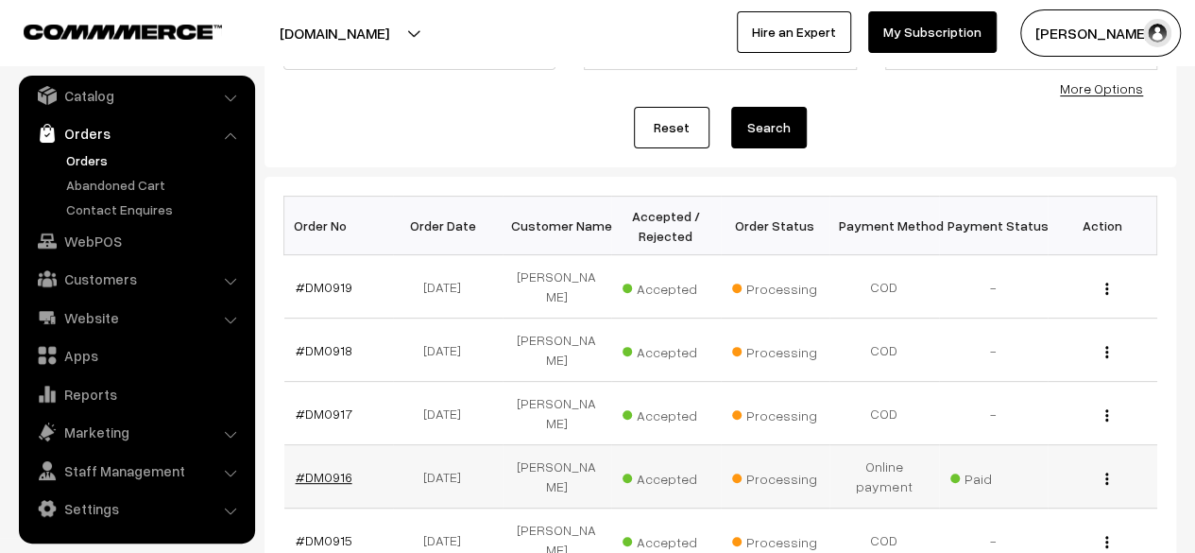
click at [332, 469] on link "#DM0916" at bounding box center [324, 477] width 57 height 16
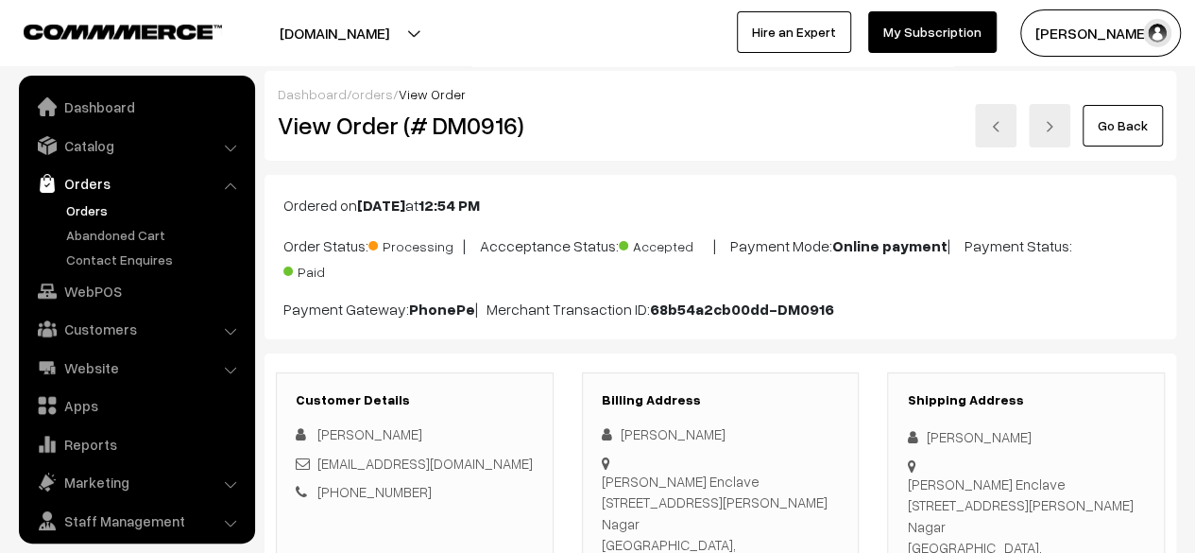
scroll to position [50, 0]
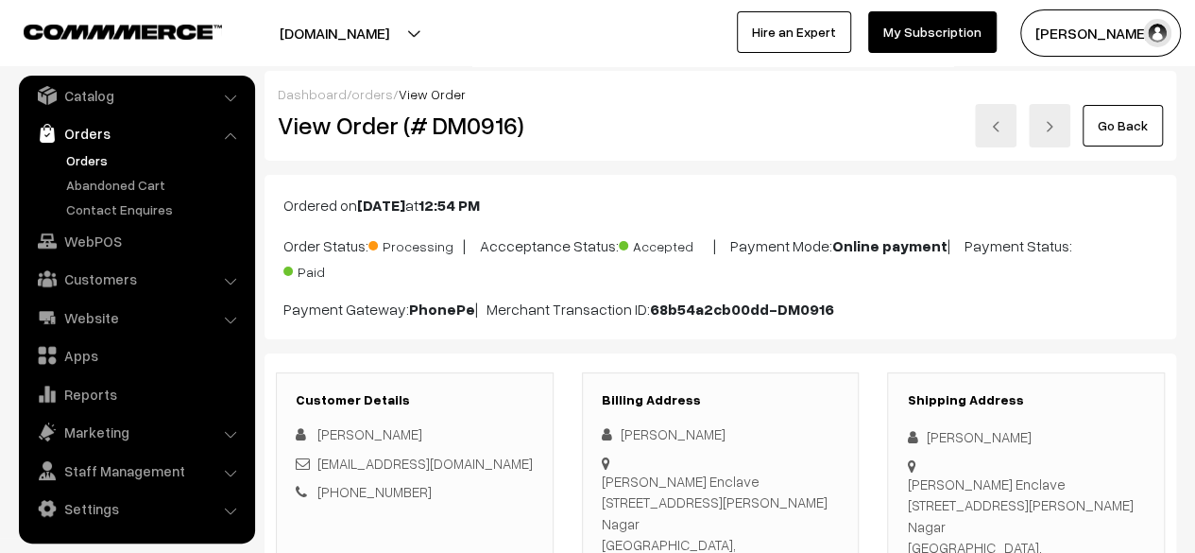
click at [1132, 135] on link "Go Back" at bounding box center [1123, 126] width 80 height 42
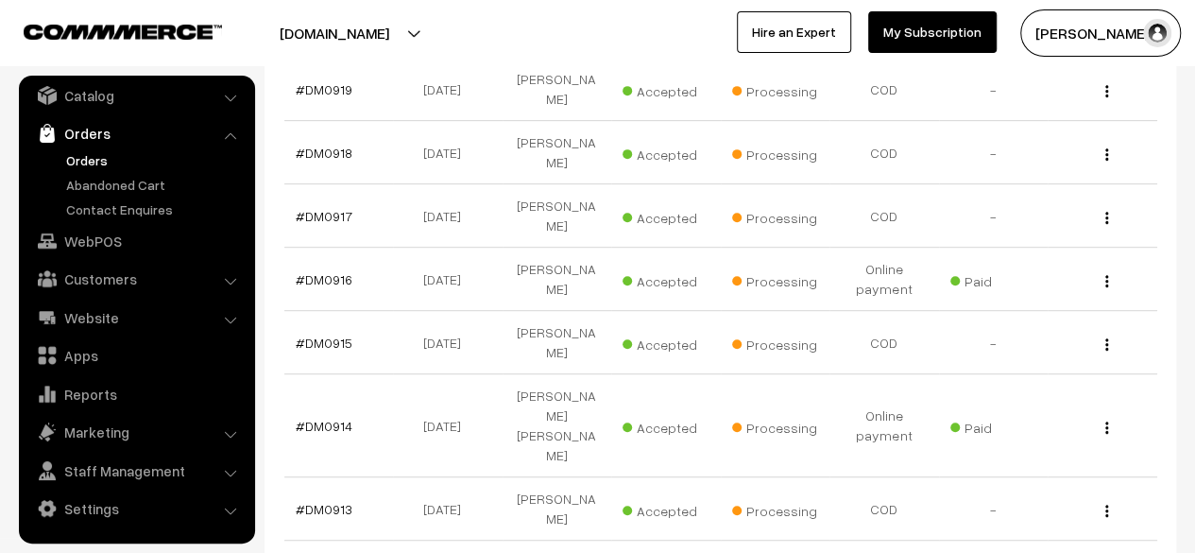
scroll to position [387, 0]
click at [325, 333] on link "#DM0915" at bounding box center [324, 341] width 57 height 16
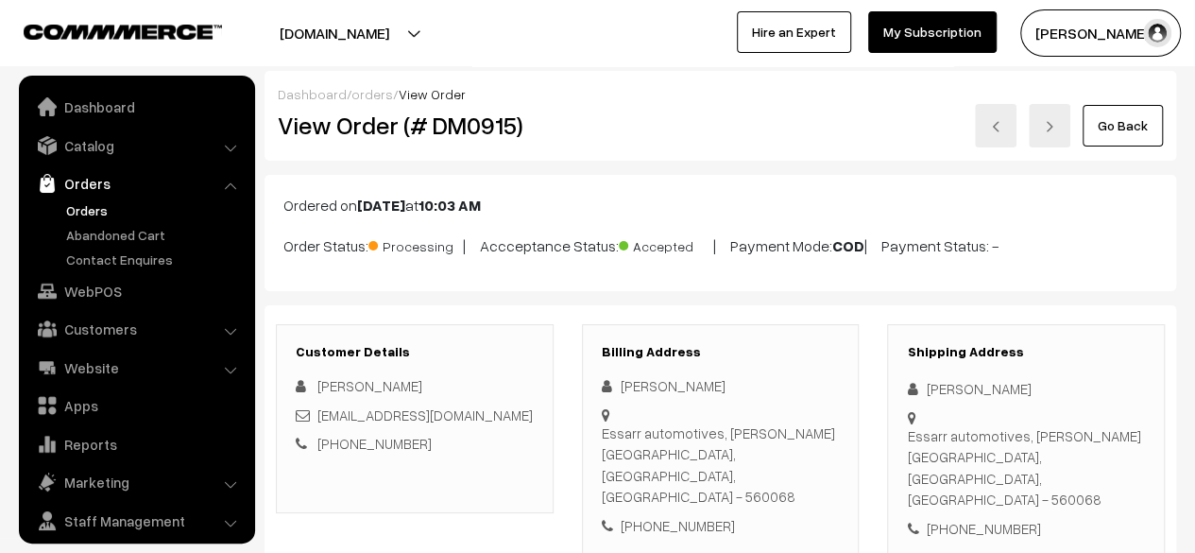
scroll to position [50, 0]
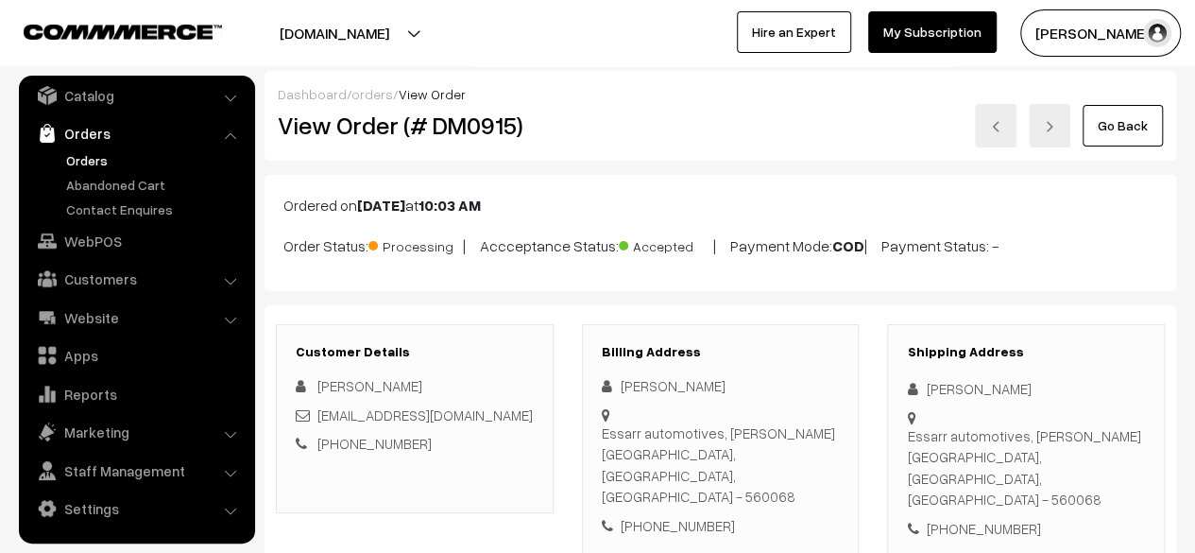
click at [1118, 133] on link "Go Back" at bounding box center [1123, 126] width 80 height 42
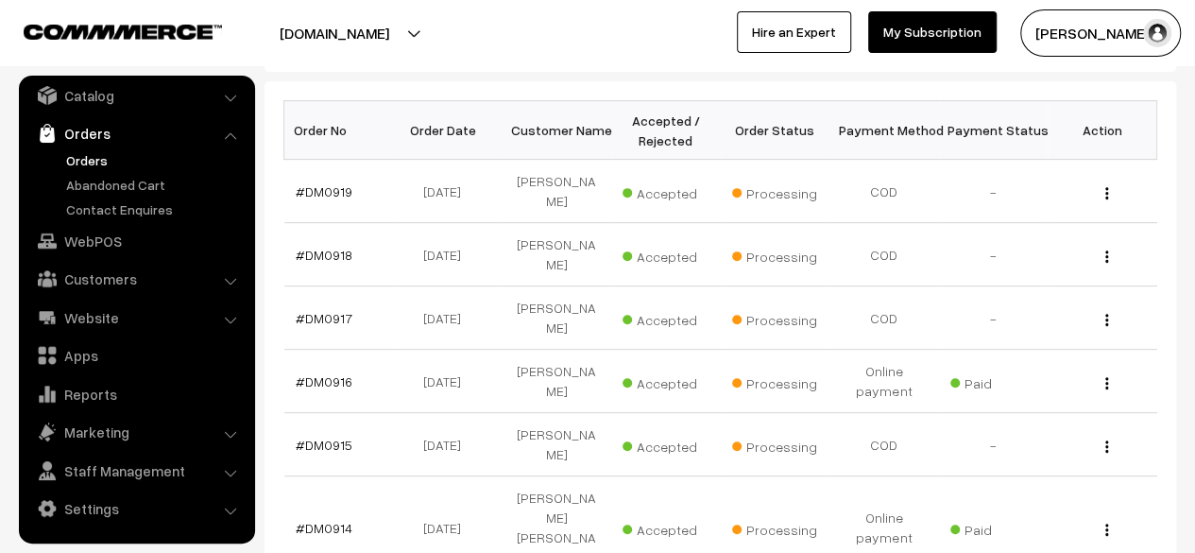
scroll to position [366, 0]
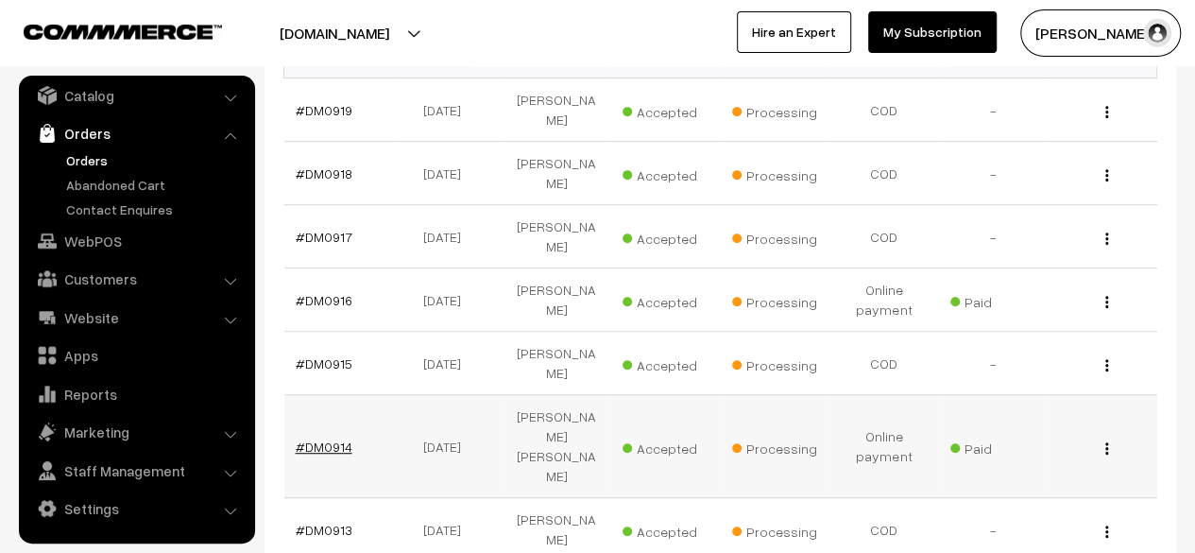
click at [326, 438] on link "#DM0914" at bounding box center [324, 446] width 57 height 16
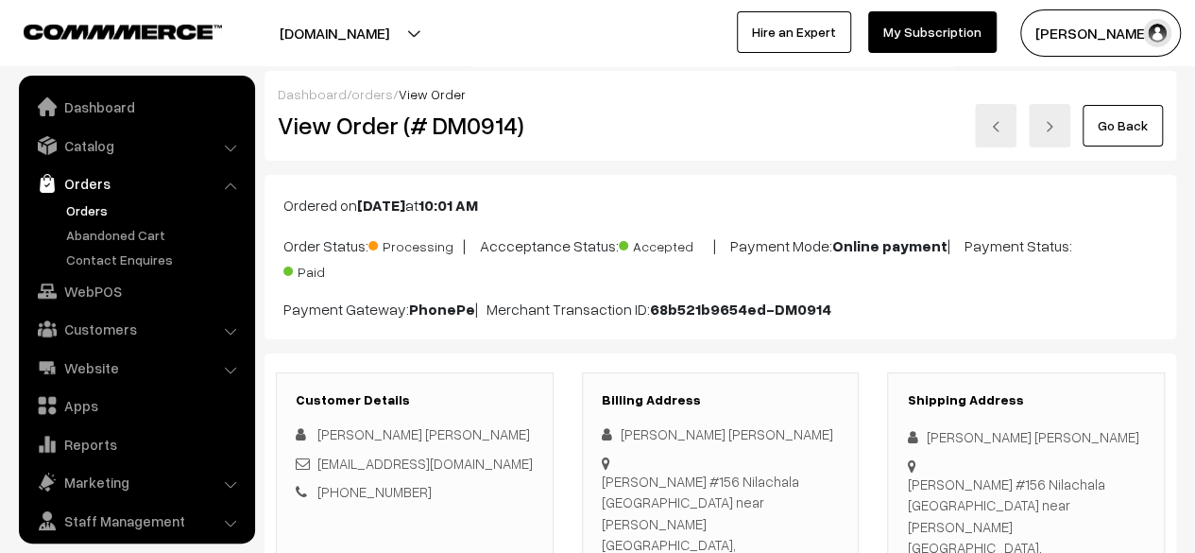
scroll to position [50, 0]
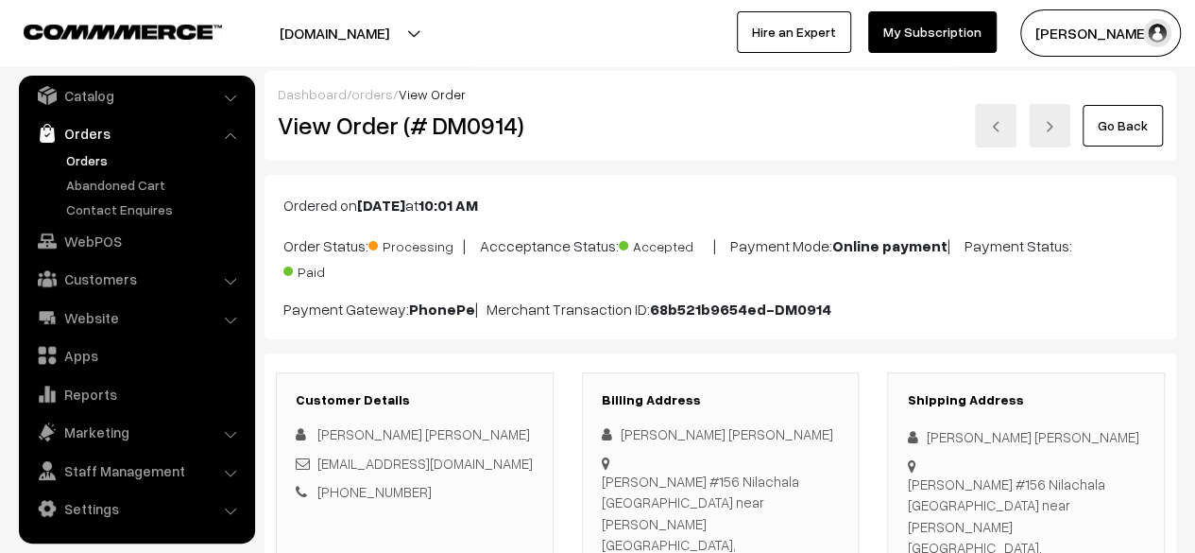
click at [1121, 120] on link "Go Back" at bounding box center [1123, 126] width 80 height 42
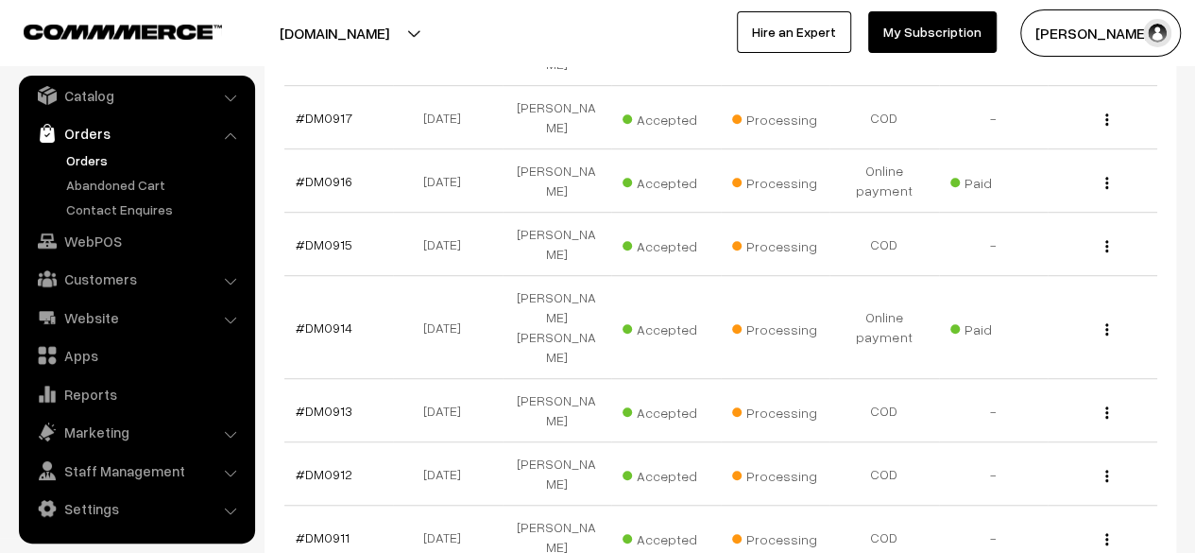
scroll to position [487, 0]
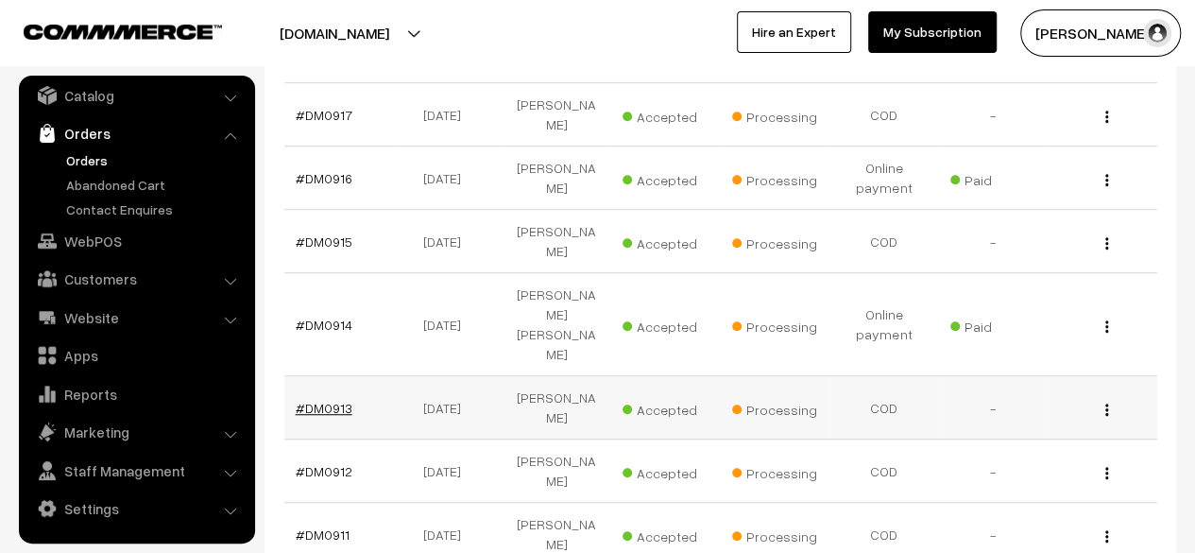
click at [327, 400] on link "#DM0913" at bounding box center [324, 408] width 57 height 16
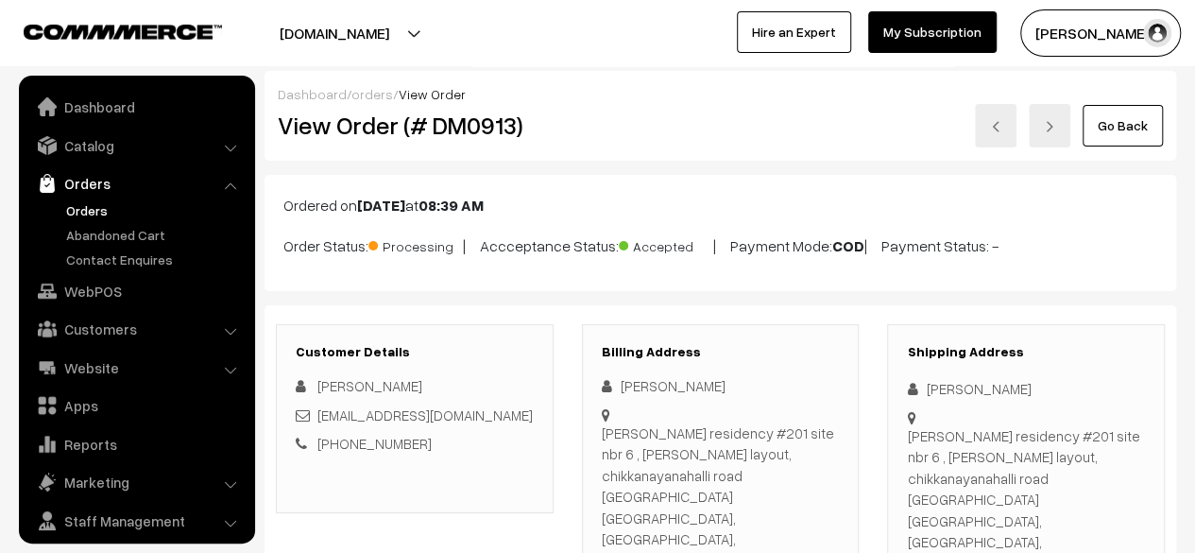
scroll to position [50, 0]
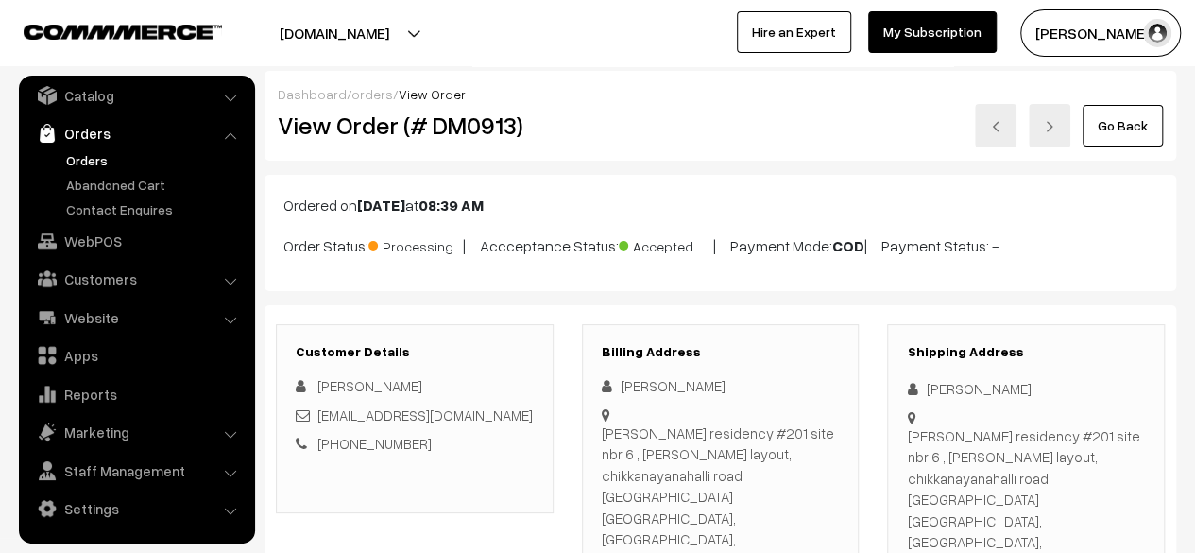
click at [1134, 120] on link "Go Back" at bounding box center [1123, 126] width 80 height 42
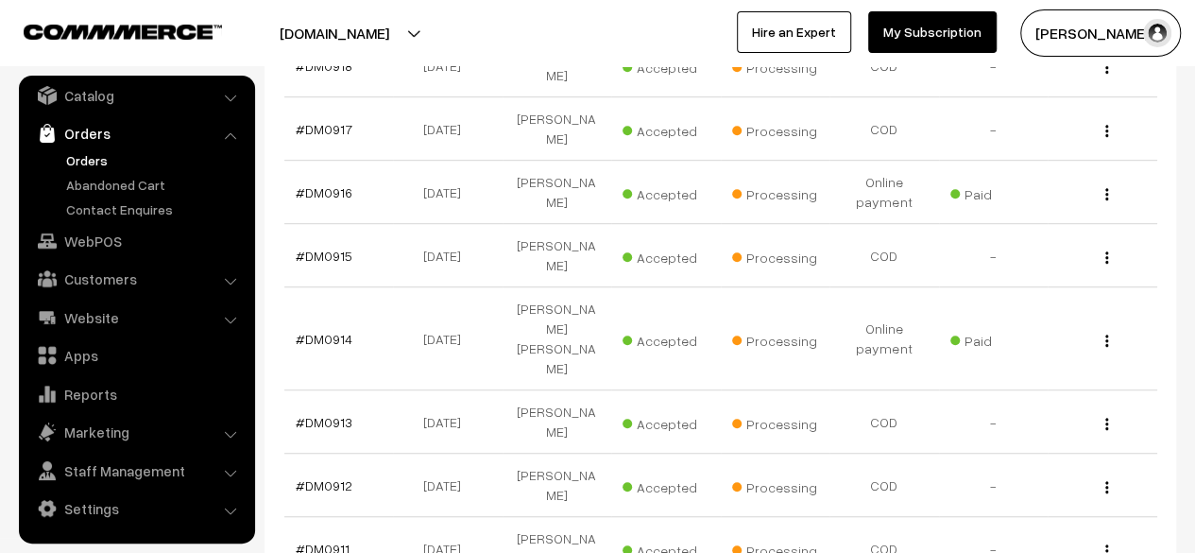
scroll to position [470, 0]
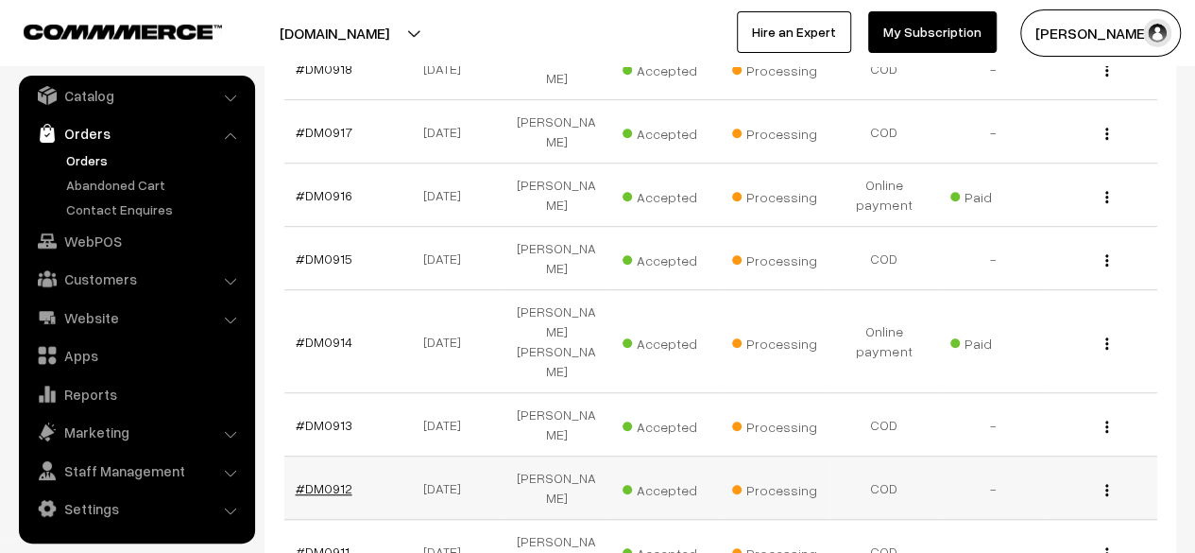
click at [318, 480] on link "#DM0912" at bounding box center [324, 488] width 57 height 16
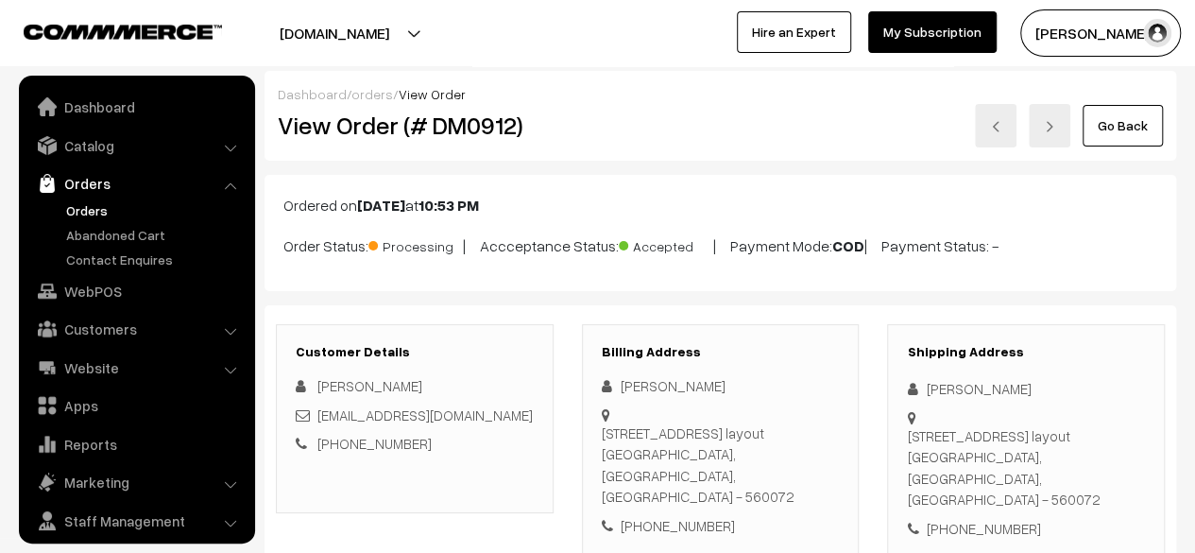
scroll to position [50, 0]
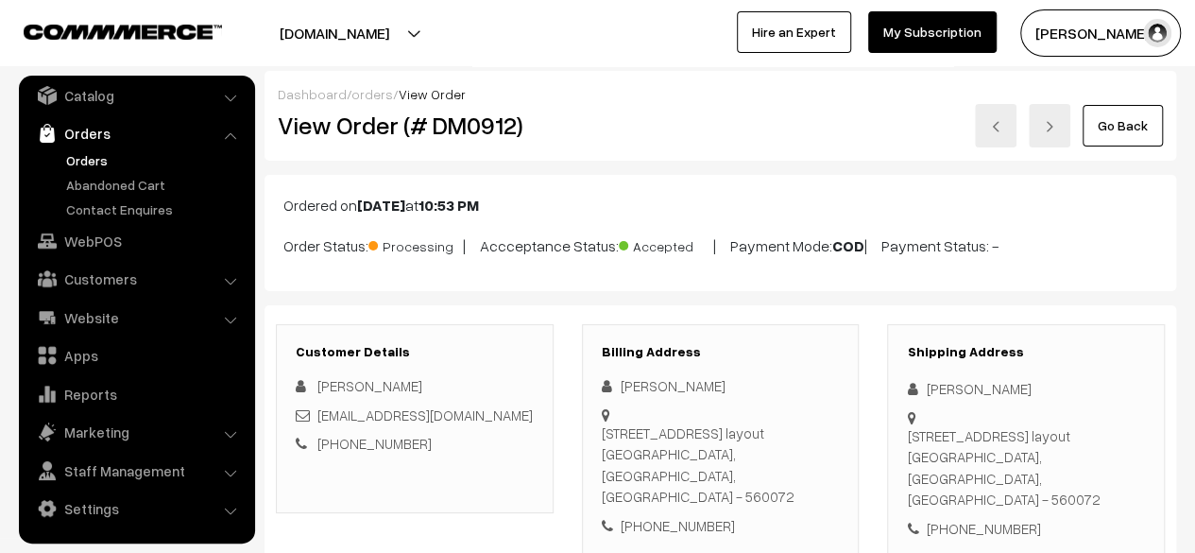
click at [1114, 130] on link "Go Back" at bounding box center [1123, 126] width 80 height 42
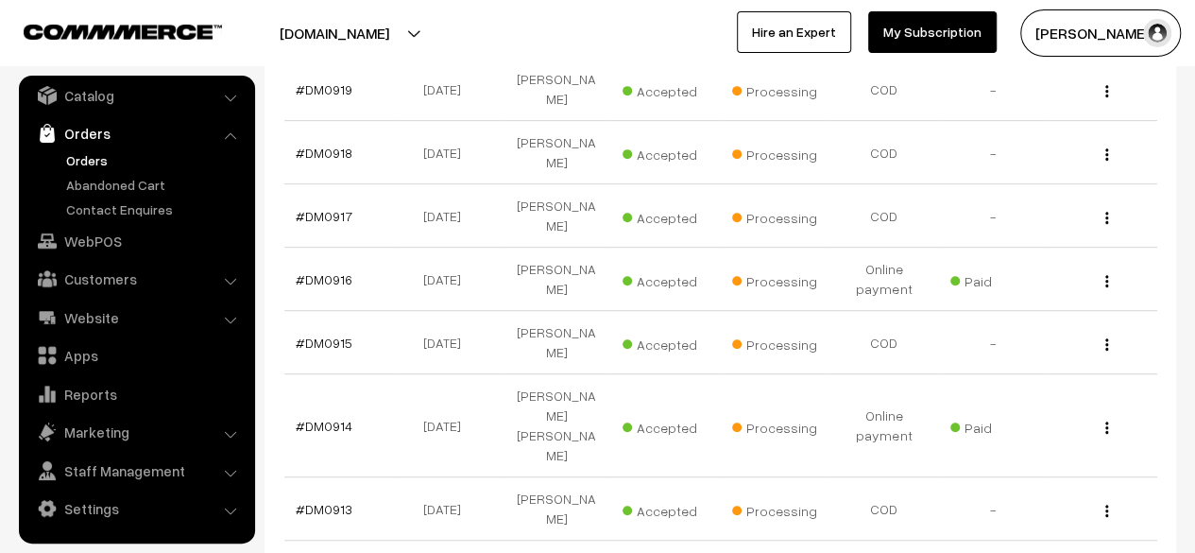
scroll to position [387, 0]
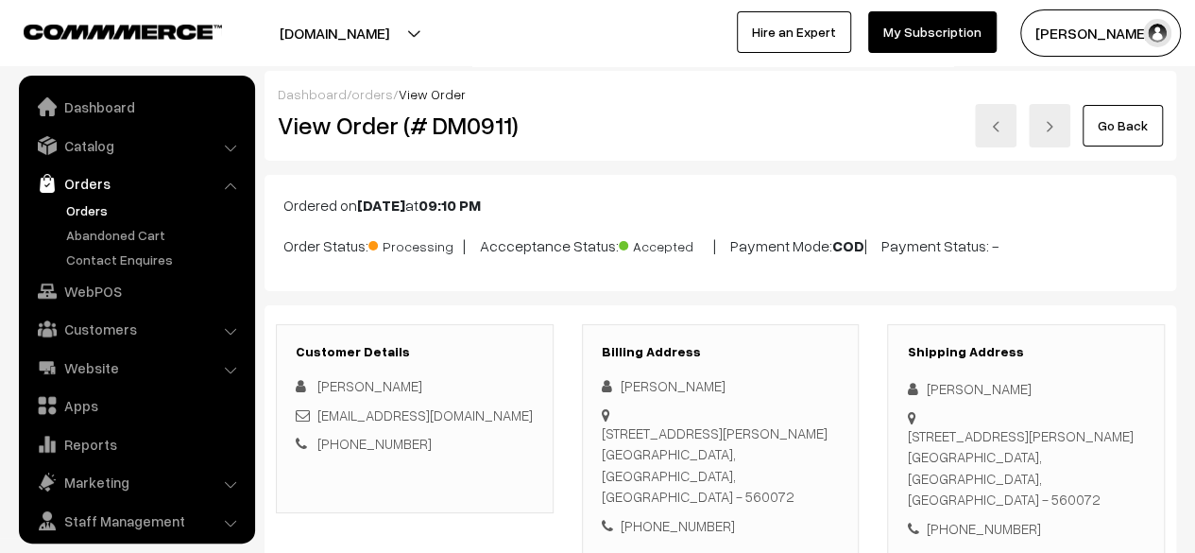
scroll to position [50, 0]
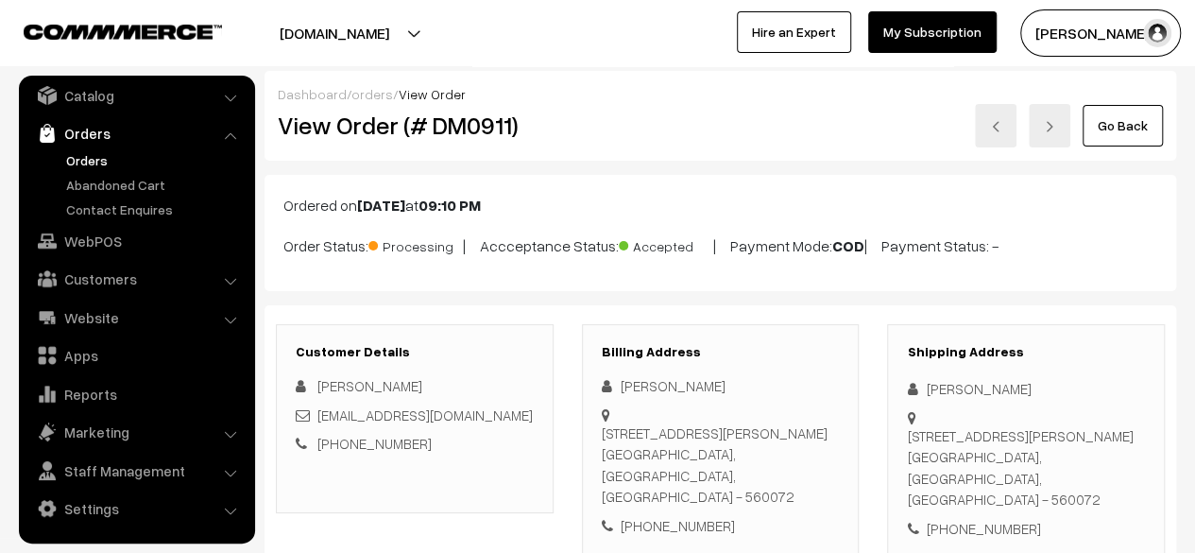
click at [1134, 130] on link "Go Back" at bounding box center [1123, 126] width 80 height 42
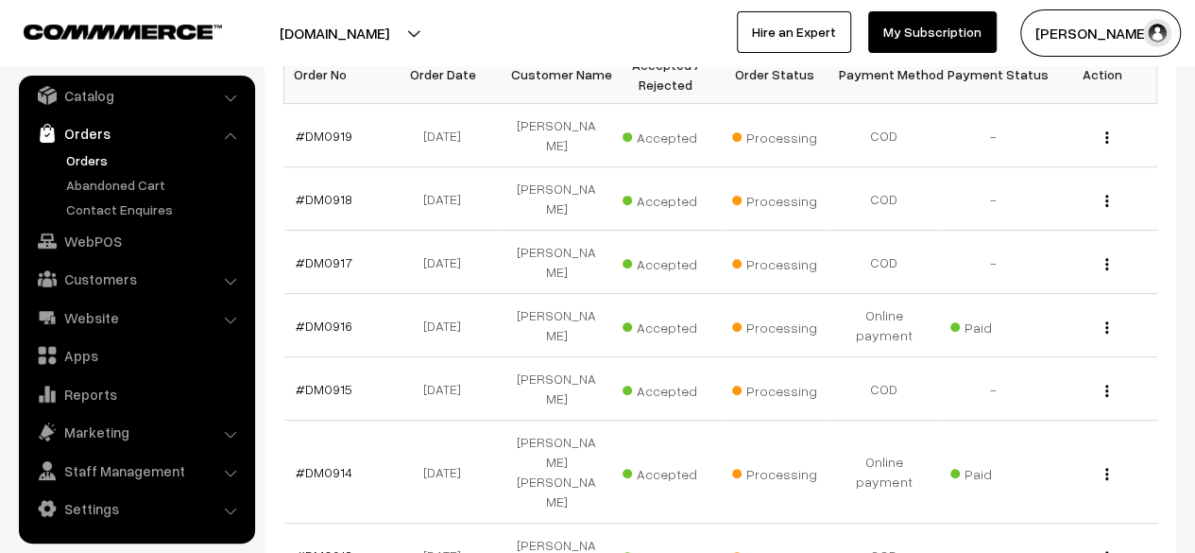
scroll to position [341, 0]
click at [323, 316] on link "#DM0916" at bounding box center [324, 324] width 57 height 16
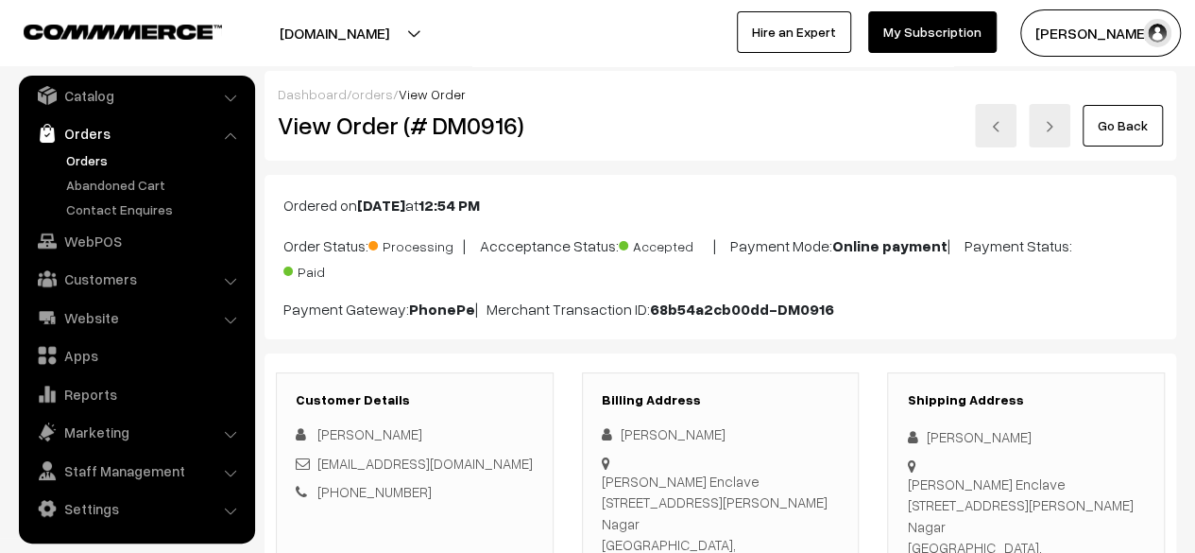
click at [1137, 137] on link "Go Back" at bounding box center [1123, 126] width 80 height 42
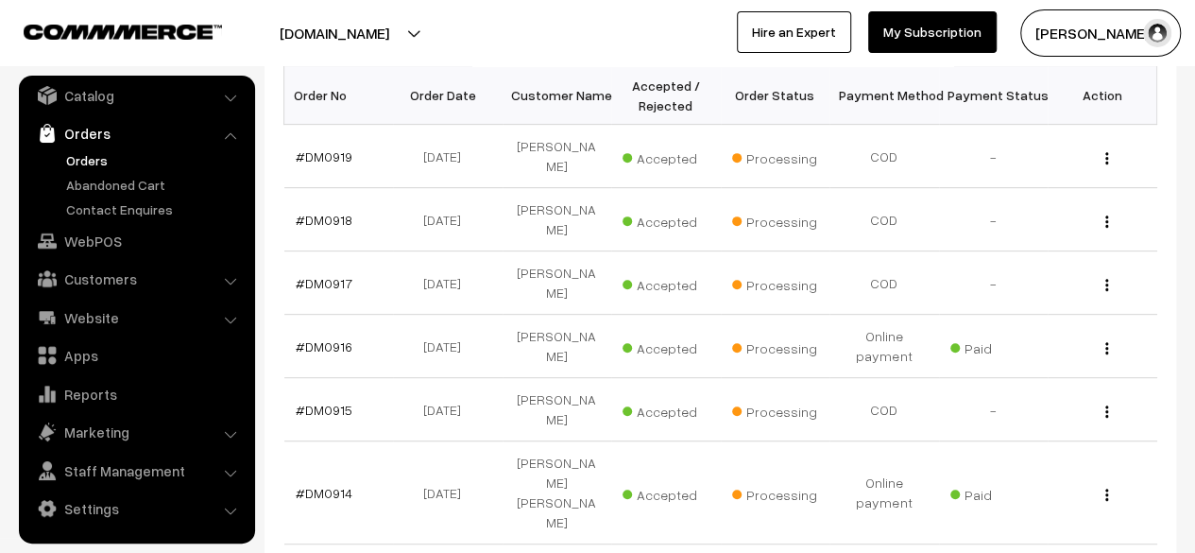
scroll to position [320, 0]
click at [332, 337] on link "#DM0916" at bounding box center [324, 345] width 57 height 16
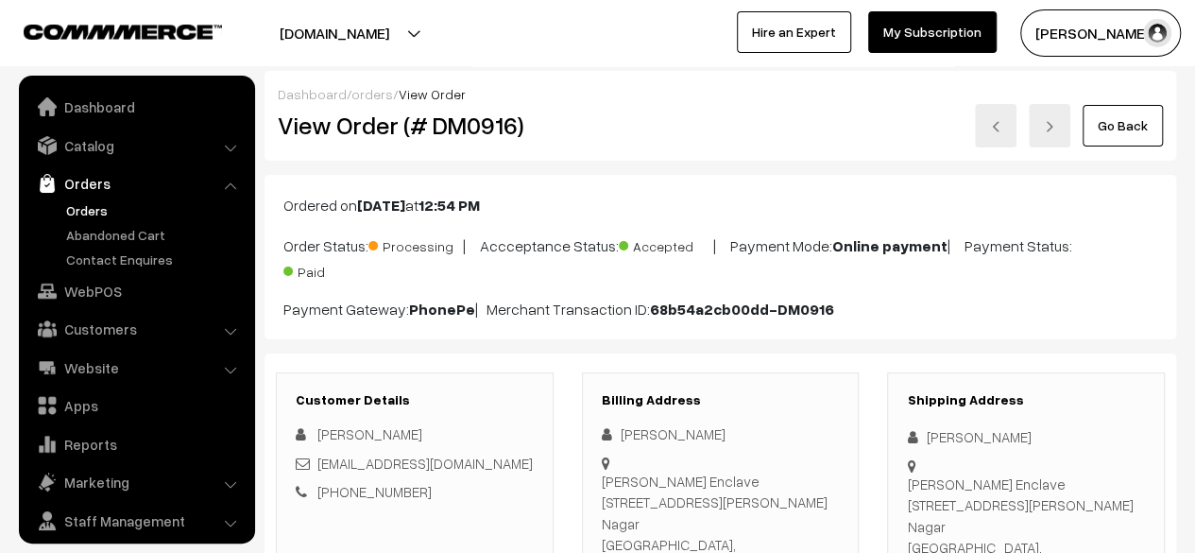
scroll to position [50, 0]
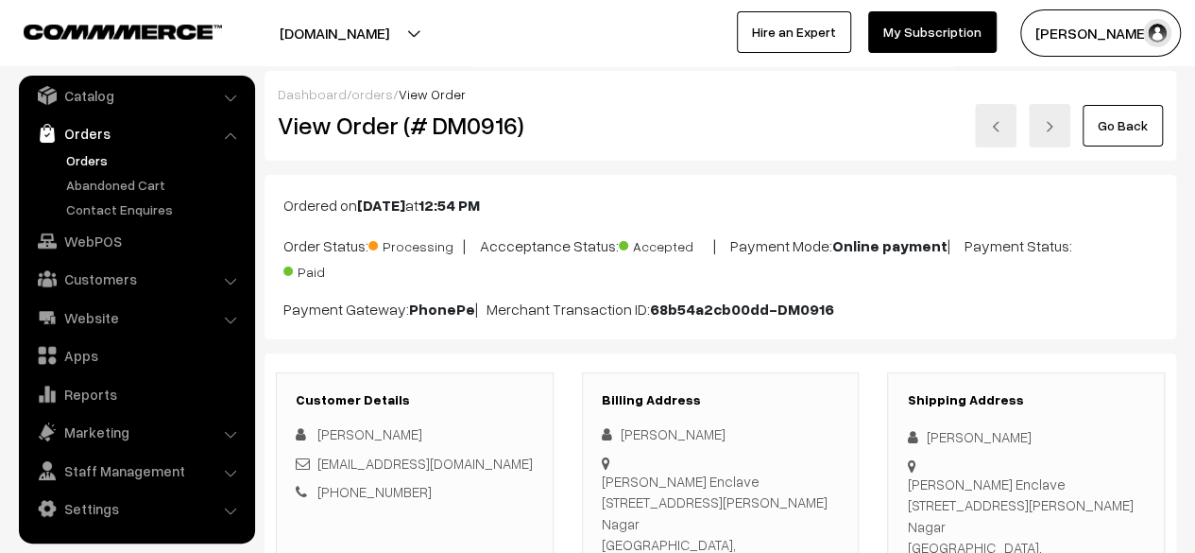
click at [1122, 137] on link "Go Back" at bounding box center [1123, 126] width 80 height 42
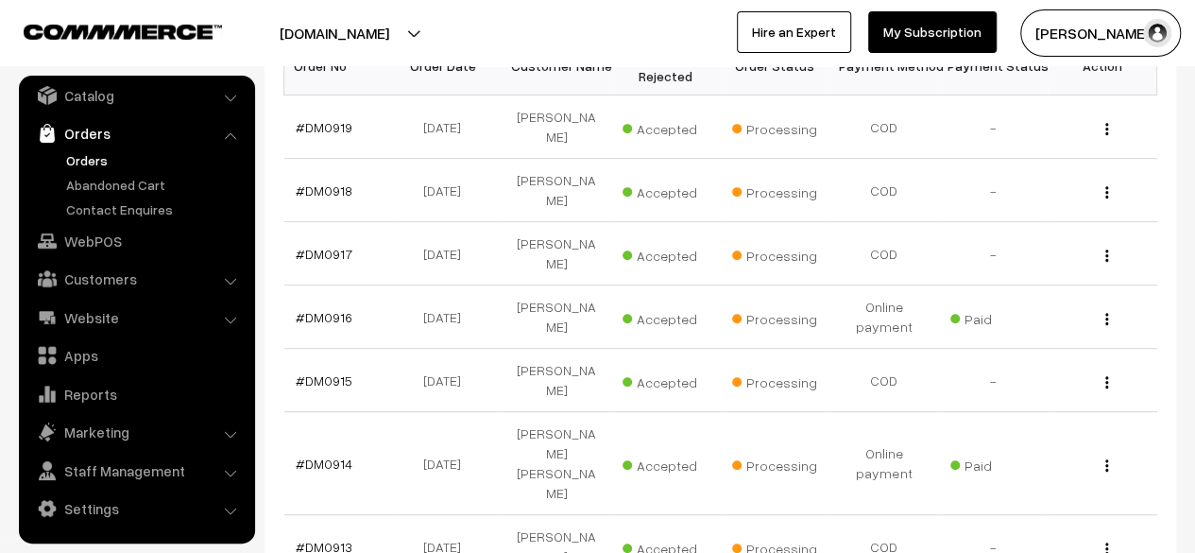
scroll to position [349, 0]
click at [329, 454] on link "#DM0914" at bounding box center [324, 462] width 57 height 16
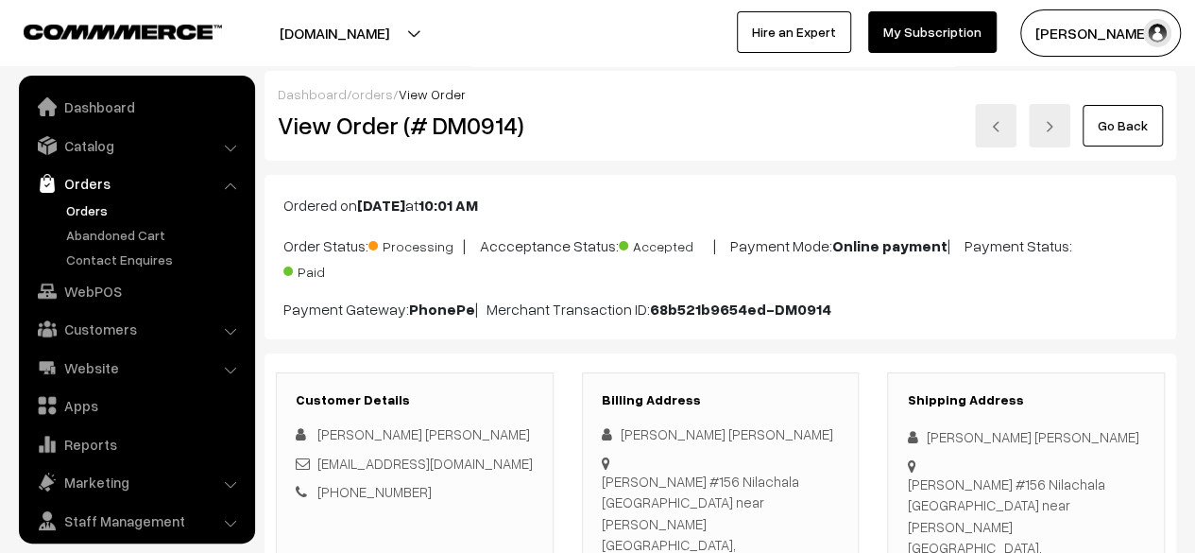
scroll to position [50, 0]
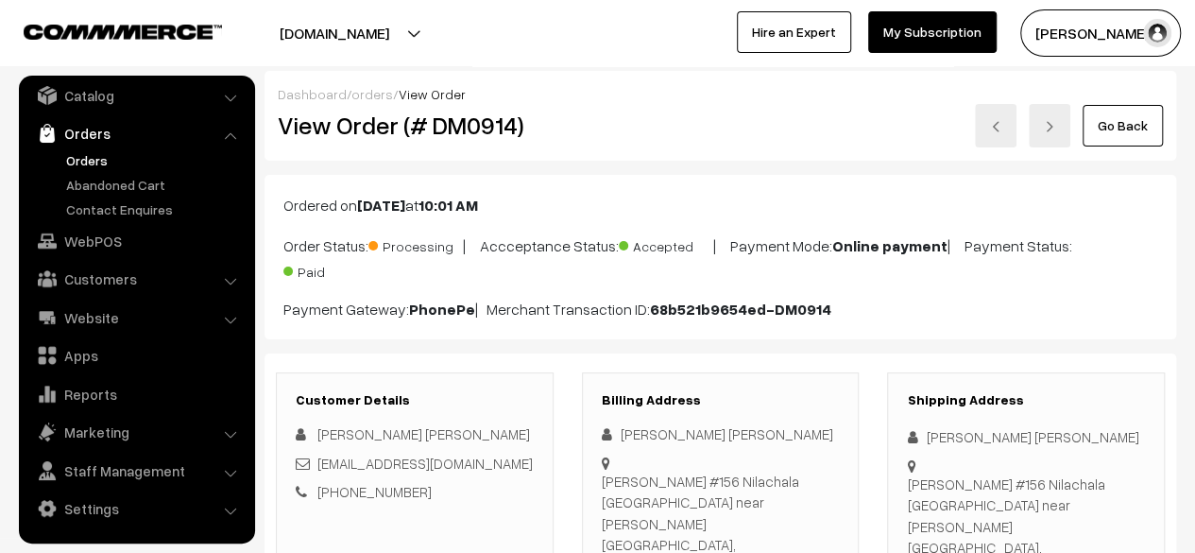
click at [1127, 136] on link "Go Back" at bounding box center [1123, 126] width 80 height 42
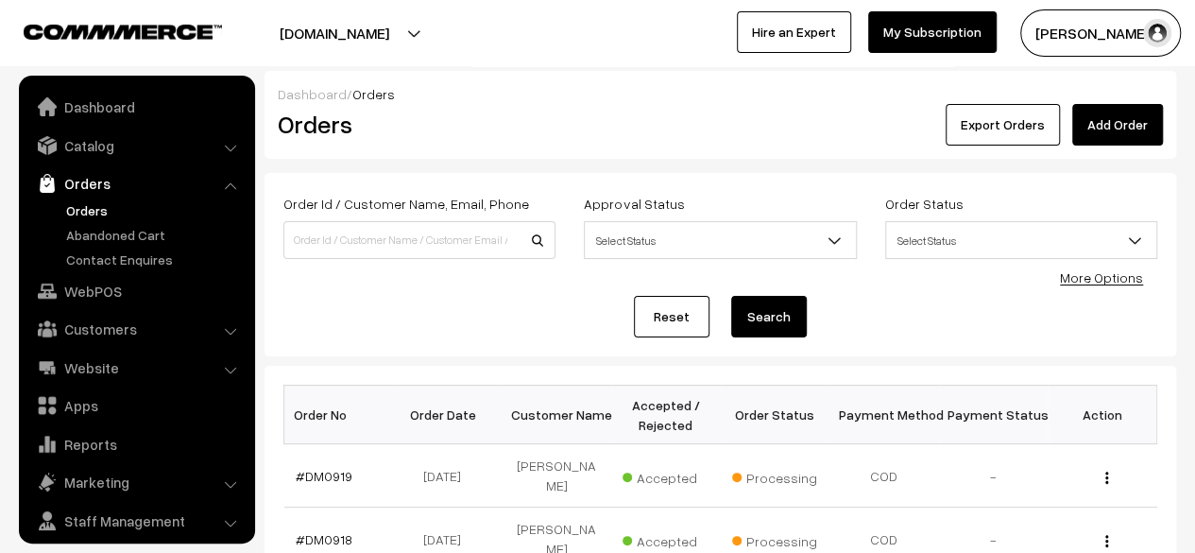
scroll to position [50, 0]
